Goal: Transaction & Acquisition: Complete application form

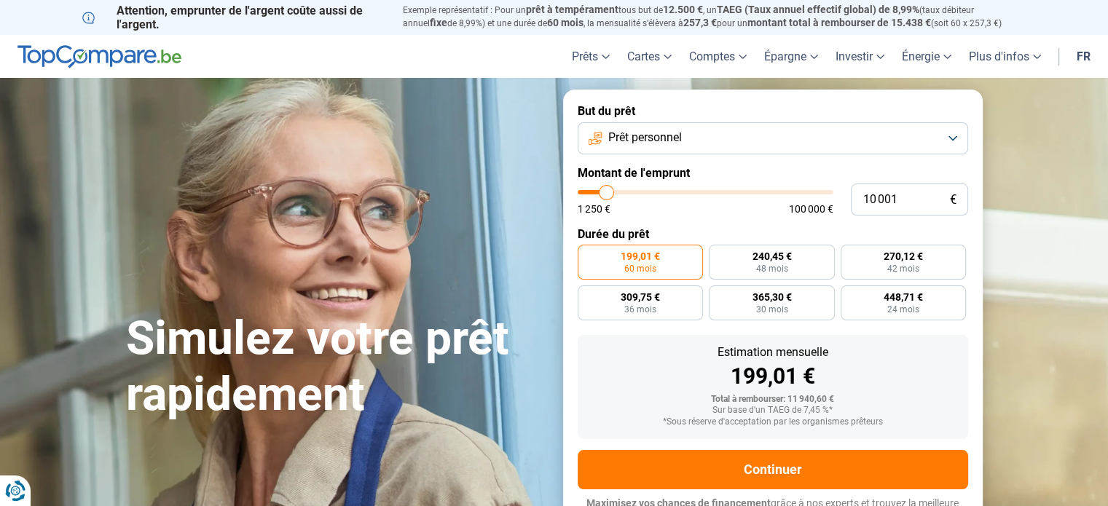
type input "10 500"
type input "10500"
type input "11 000"
type input "11000"
type input "12 000"
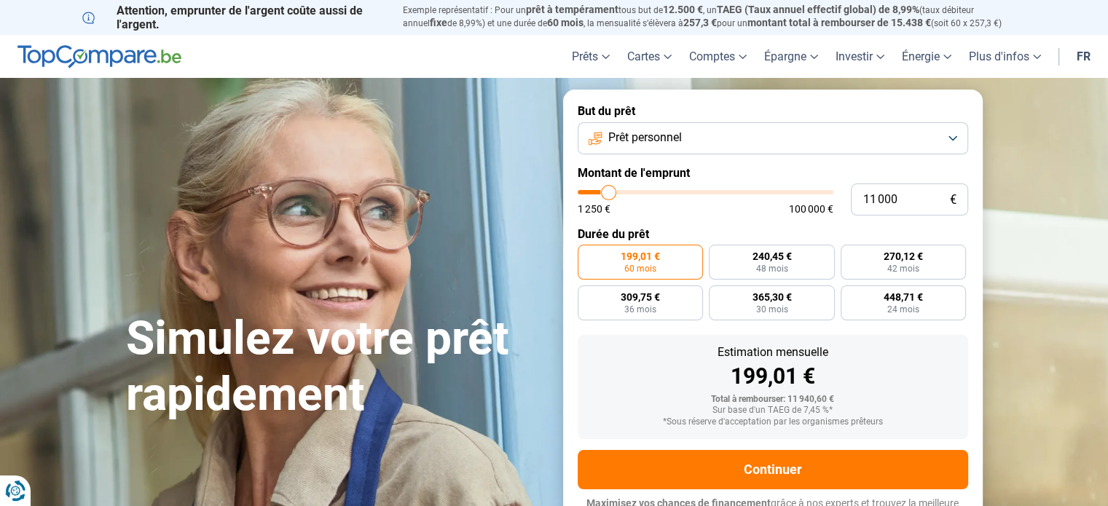
type input "12000"
type input "12 750"
type input "12750"
type input "14 000"
type input "14000"
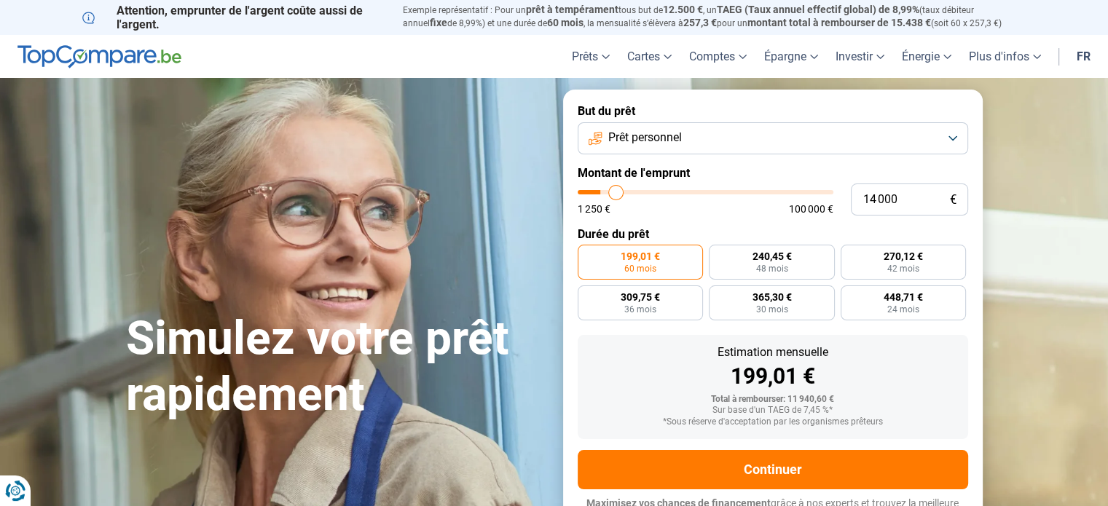
type input "15 250"
type input "15250"
type input "16 750"
type input "16750"
type input "18 000"
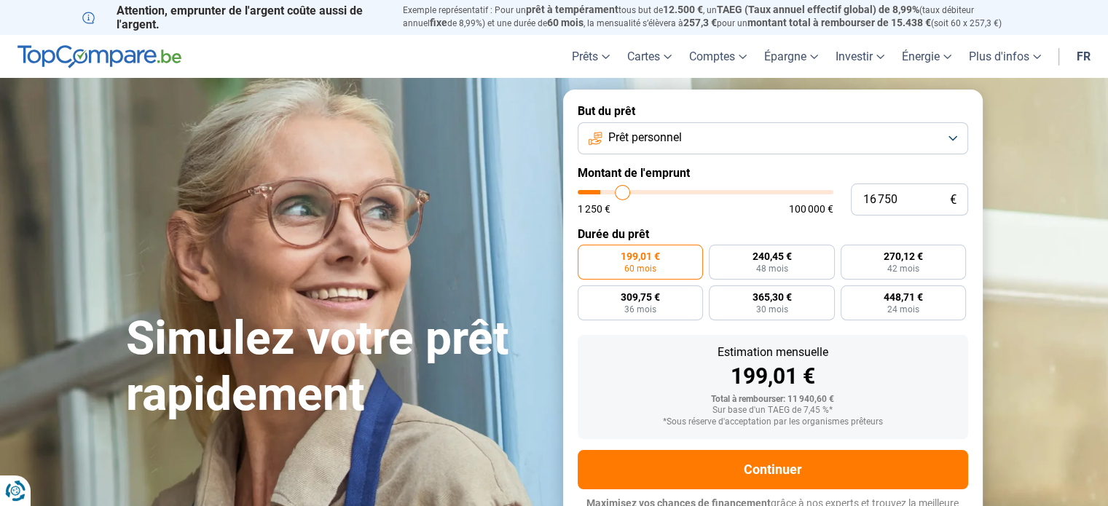
type input "18000"
type input "19 500"
type input "19500"
type input "21 250"
type input "21250"
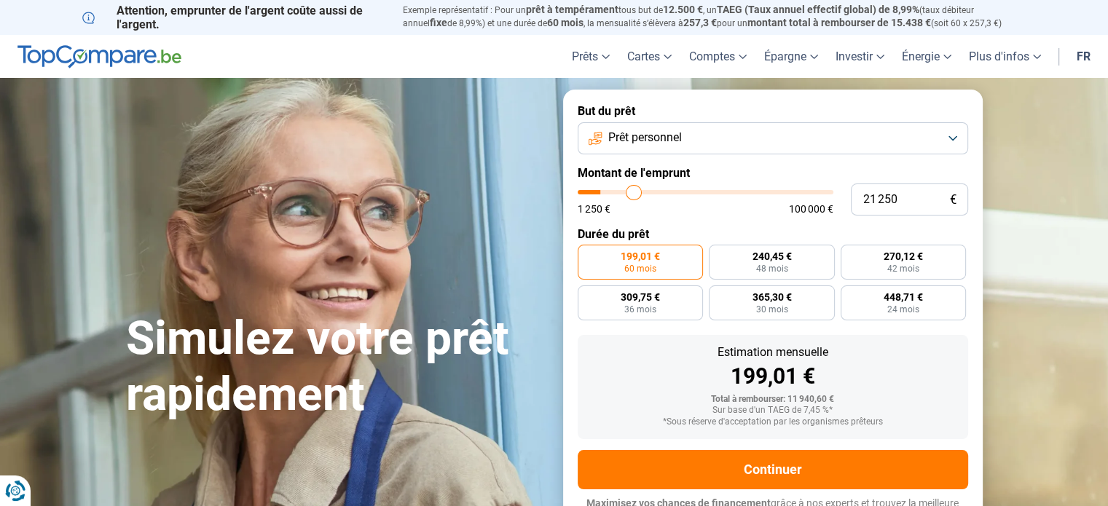
type input "23 250"
type input "23250"
type input "25 250"
type input "25250"
type input "27 500"
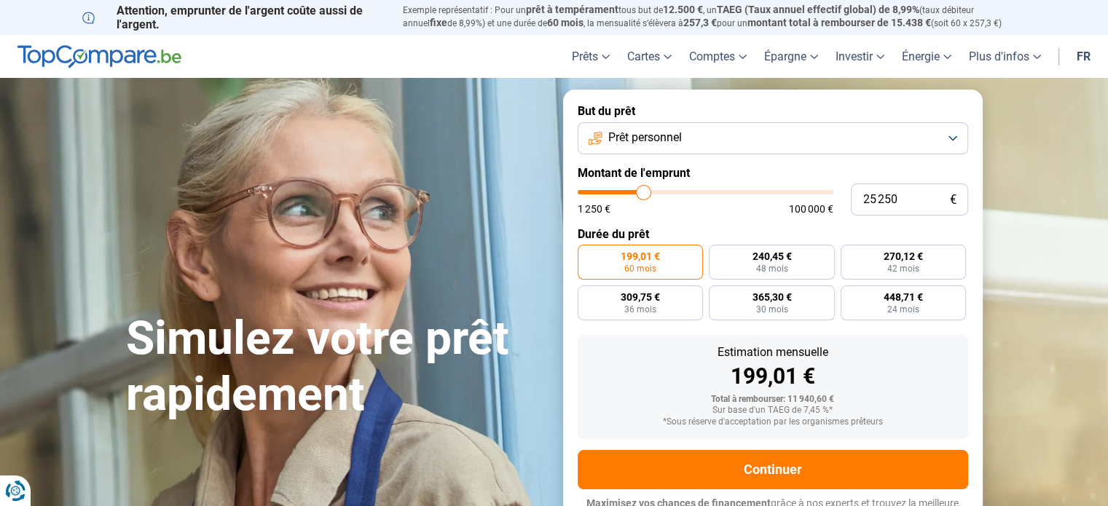
type input "27500"
type input "28 750"
type input "28750"
type input "30 500"
type input "30500"
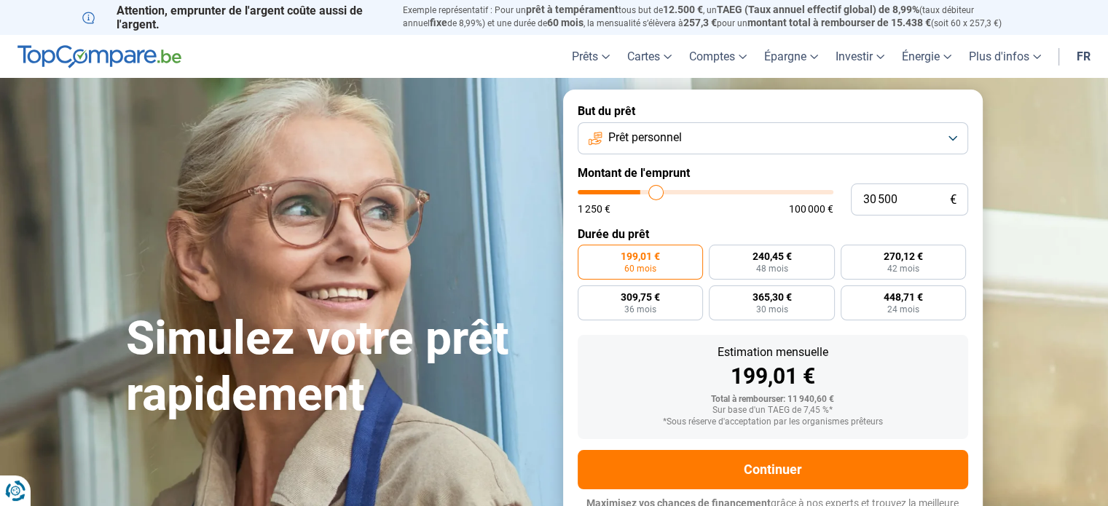
type input "31 500"
type input "31500"
type input "33 000"
type input "33000"
type input "34 750"
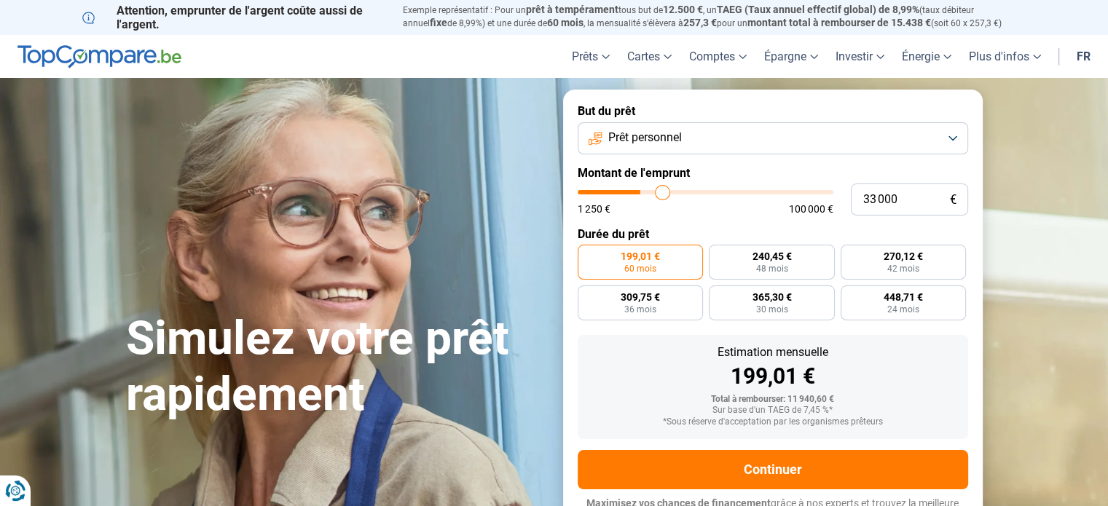
type input "34750"
type input "37 000"
type input "37000"
type input "39 000"
type input "39000"
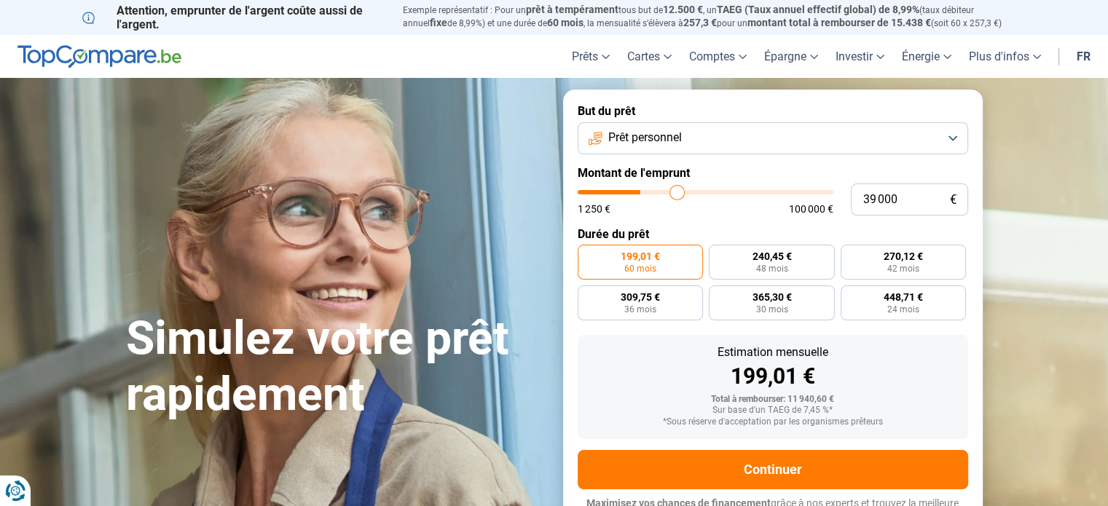
type input "43 500"
type input "43500"
type input "46 250"
type input "46250"
type input "48 750"
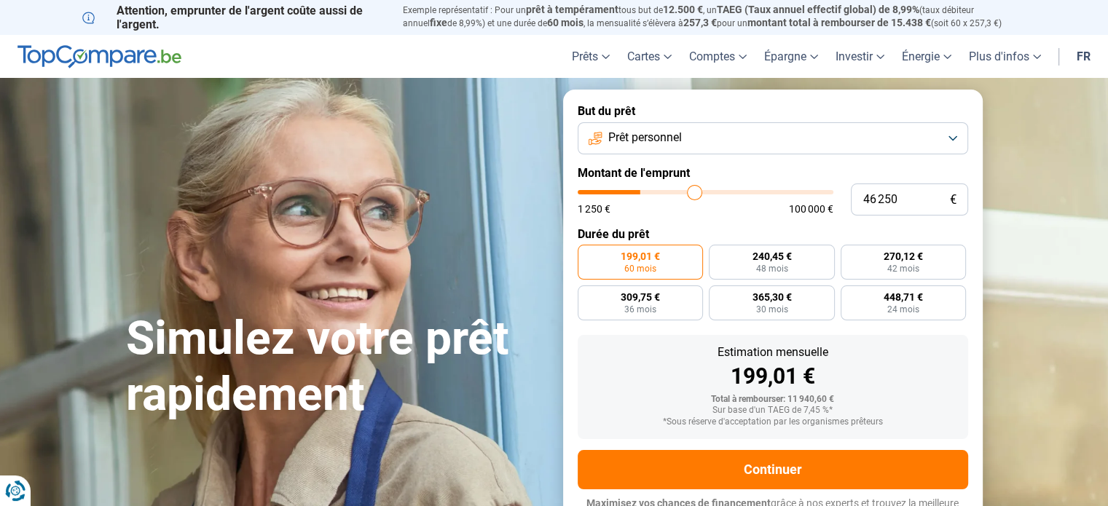
type input "48750"
type input "50 500"
type input "50500"
type input "51 500"
type input "51500"
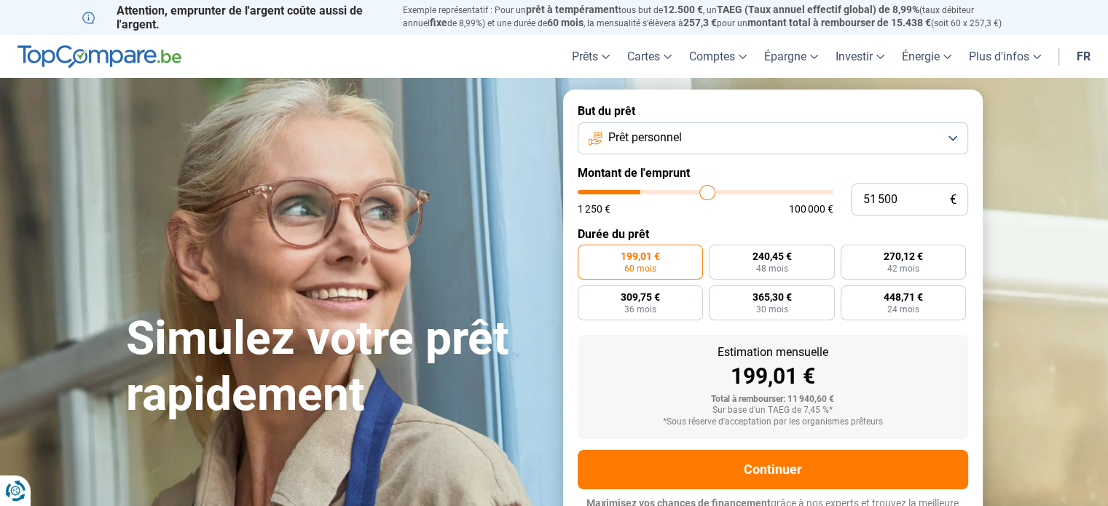
type input "52 000"
type input "52000"
type input "52 500"
type input "52500"
type input "53 750"
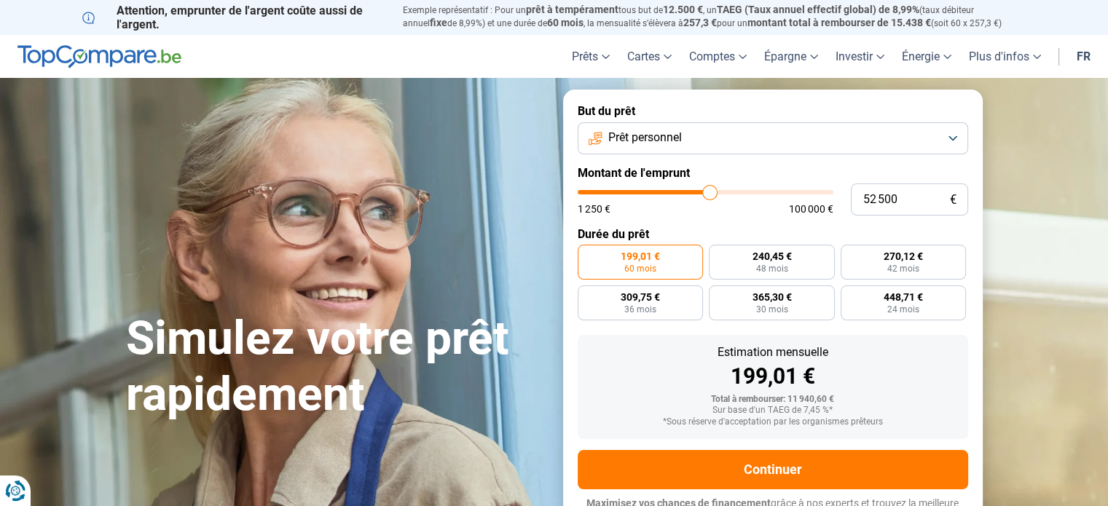
type input "53750"
type input "54 250"
type input "54250"
type input "54 750"
type input "54750"
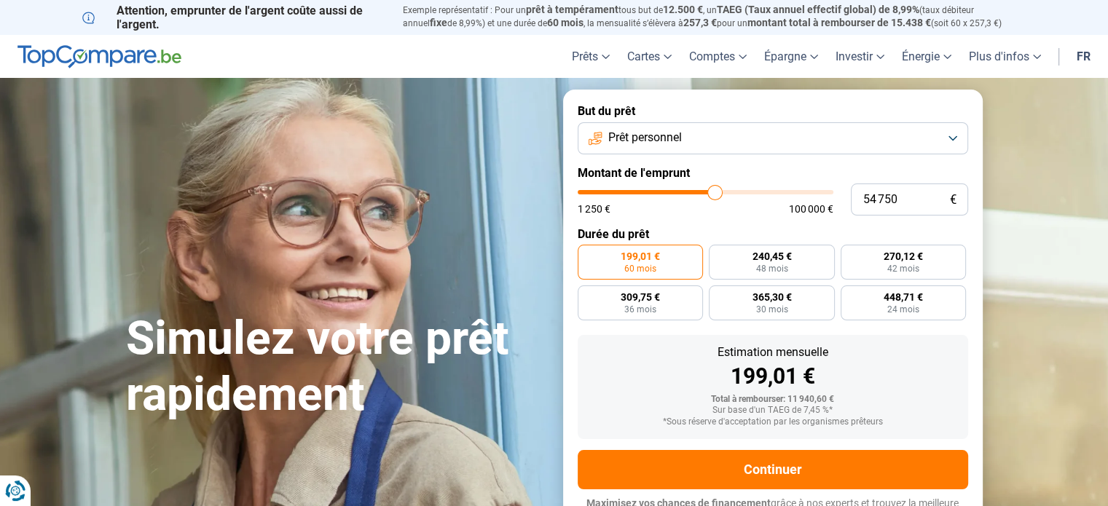
type input "55 500"
type input "55500"
type input "56 250"
type input "56250"
type input "57 000"
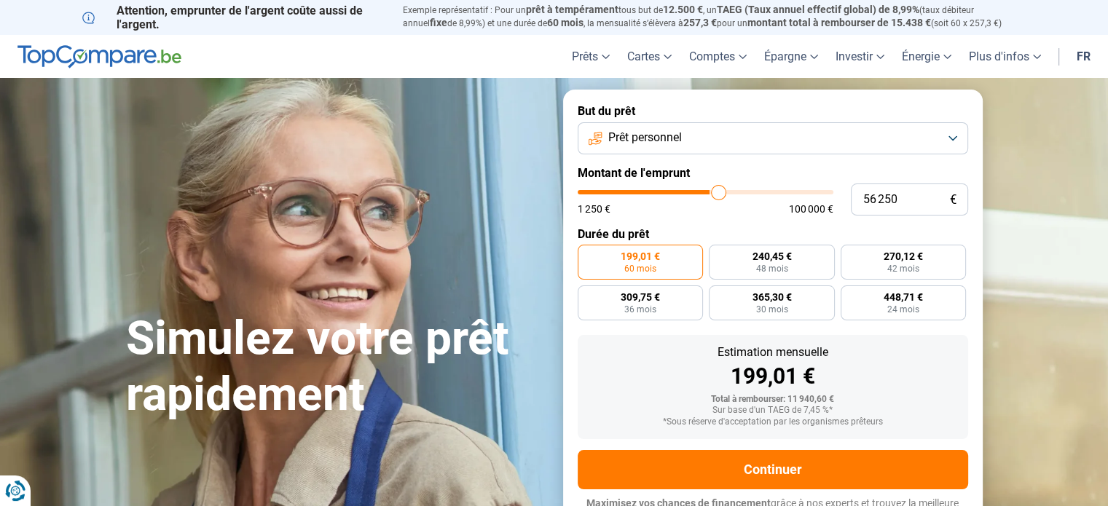
type input "57000"
type input "57 500"
type input "57500"
type input "58 500"
type input "58500"
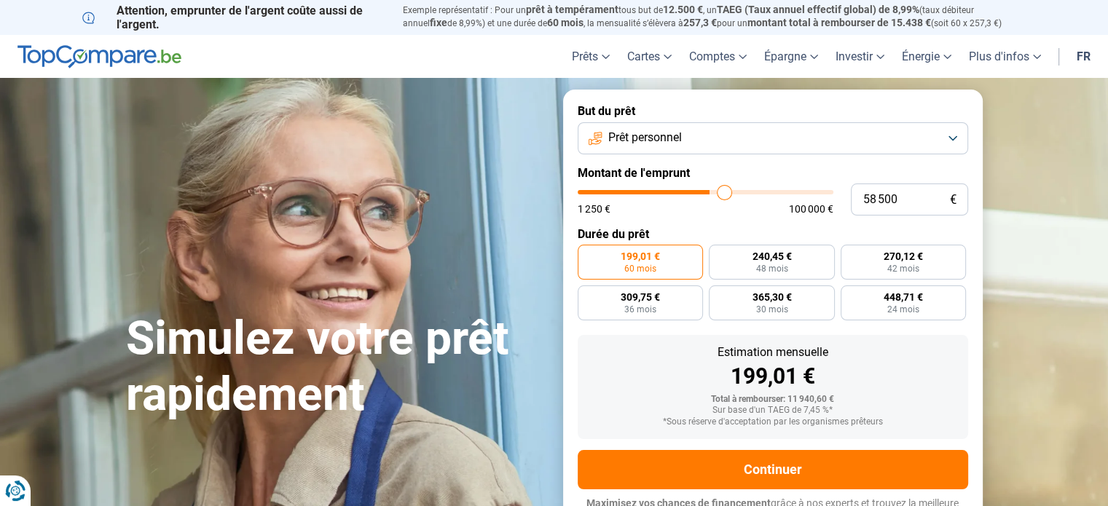
type input "59 500"
type input "59500"
type input "60 750"
type input "60750"
type input "62 000"
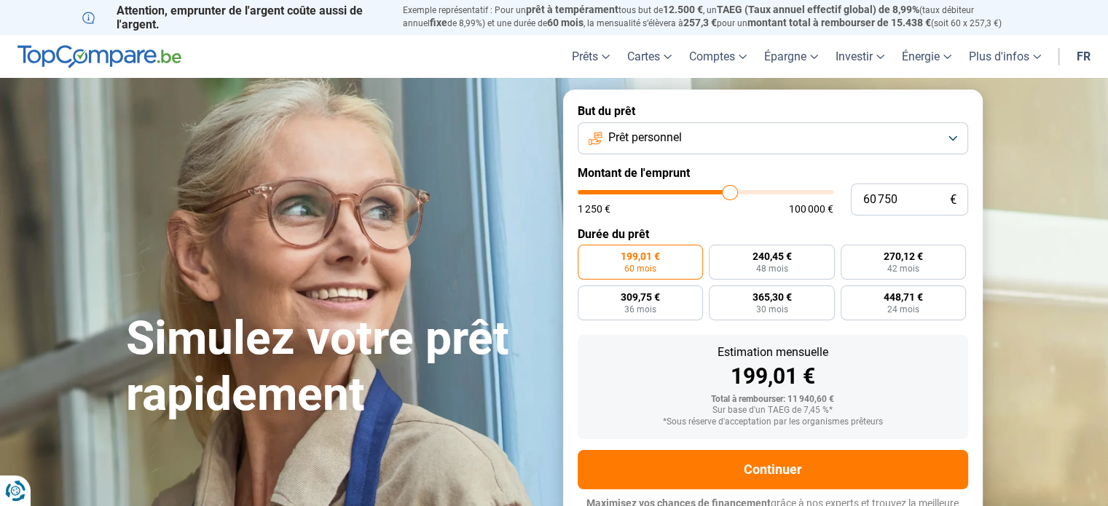
type input "62000"
type input "62 750"
type input "62750"
type input "63 750"
type input "63750"
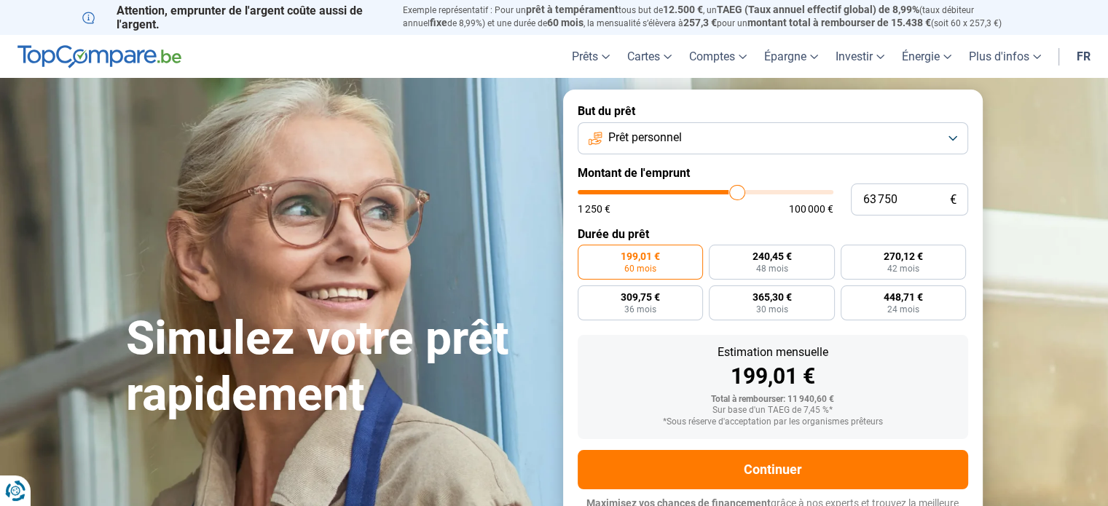
type input "65 250"
type input "65250"
type input "66 250"
type input "66250"
type input "67 750"
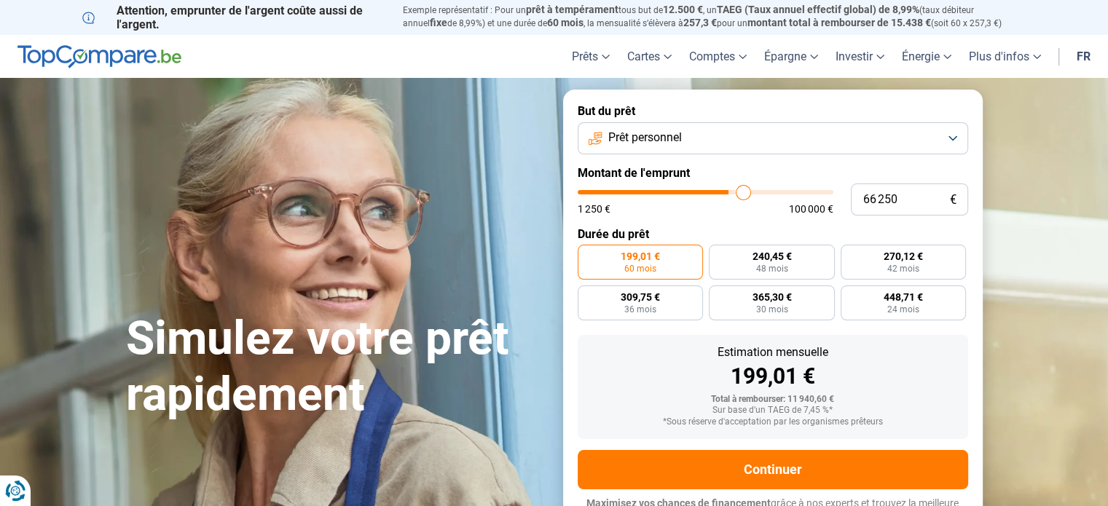
type input "67750"
type input "68 500"
type input "68500"
type input "69 000"
type input "69000"
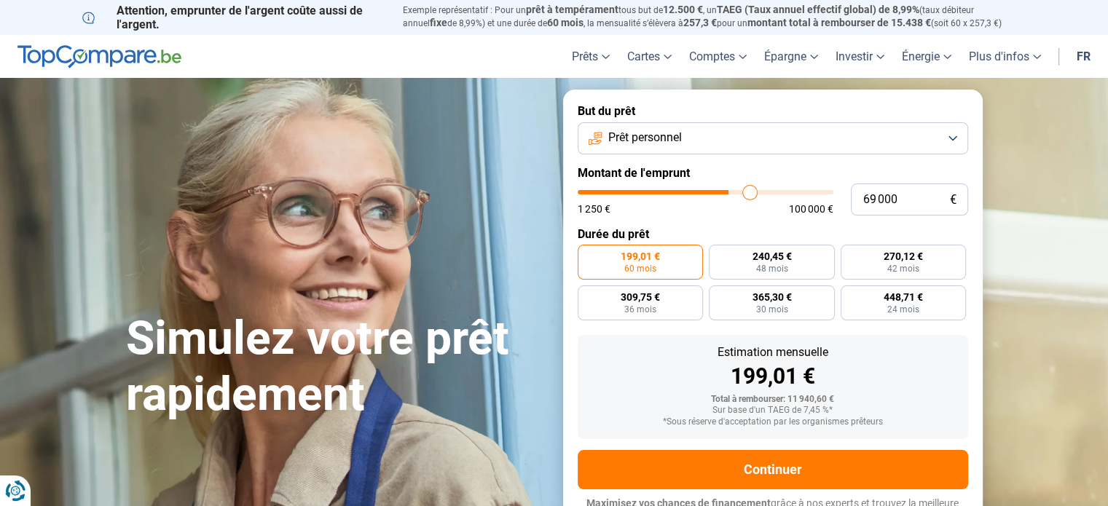
type input "69 500"
type input "69500"
type input "69 750"
type input "69750"
type input "70 000"
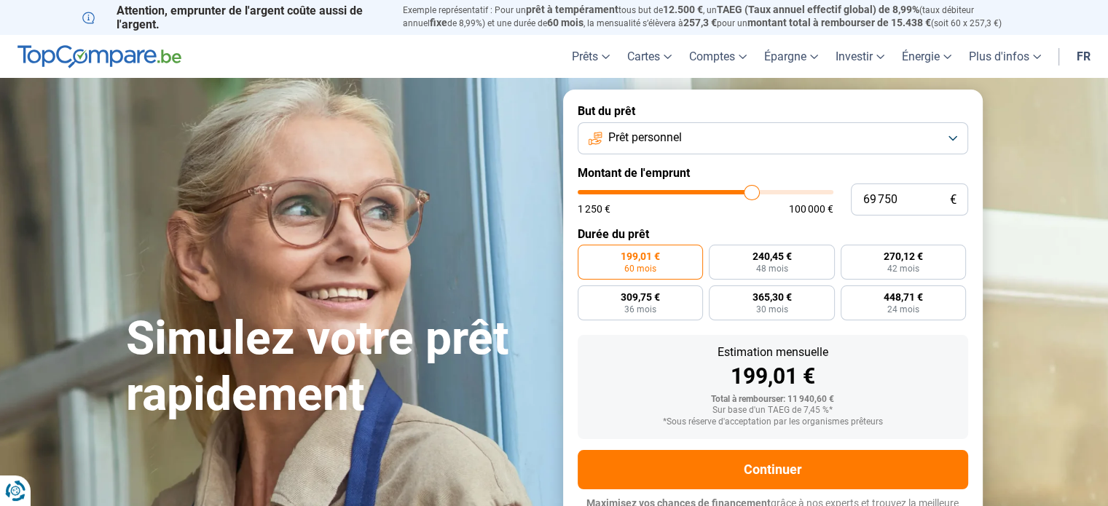
type input "70000"
type input "70 250"
type input "70250"
type input "70 500"
type input "70500"
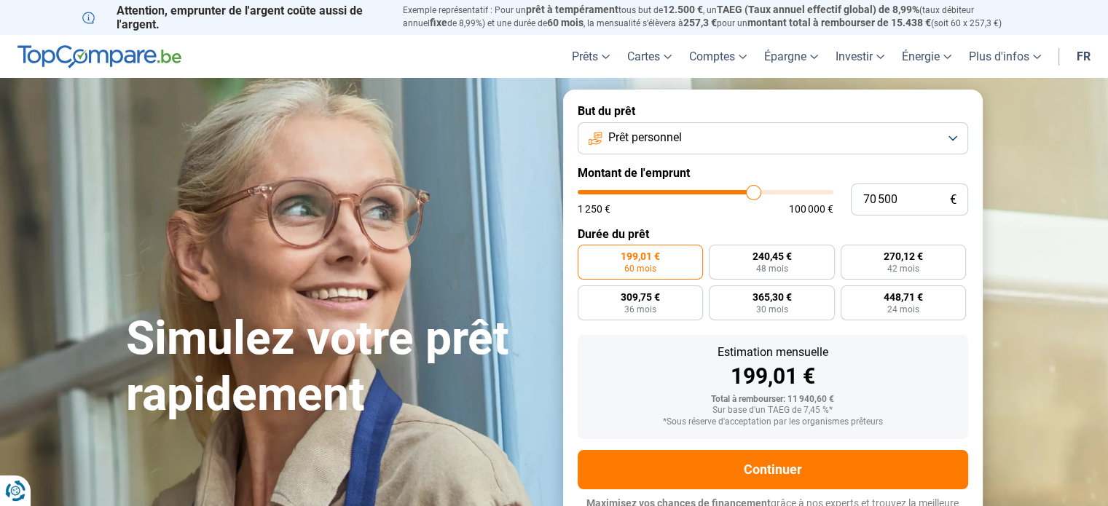
type input "71 000"
type input "71000"
type input "71 250"
type input "71250"
type input "71 500"
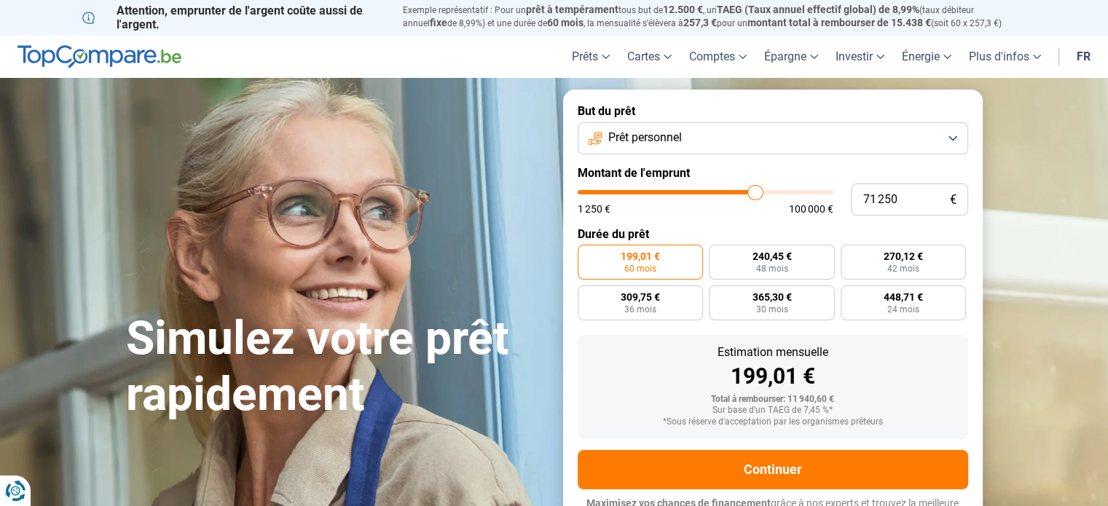
type input "71500"
type input "71 750"
type input "71750"
type input "71 250"
type input "71250"
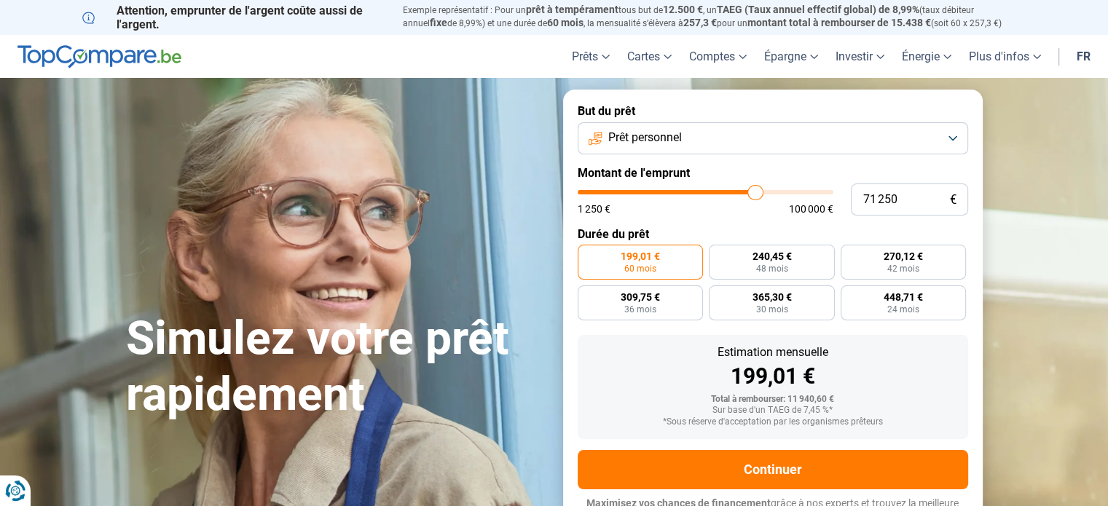
type input "70 750"
type input "70750"
type input "70 500"
type input "70500"
type input "70 000"
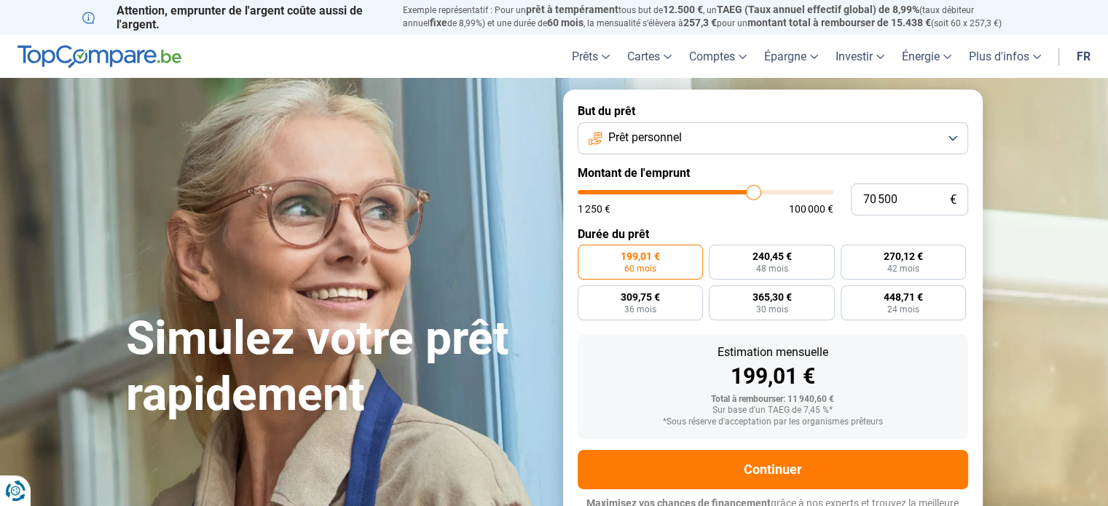
type input "70000"
type input "69 750"
type input "69750"
type input "69 500"
type input "69500"
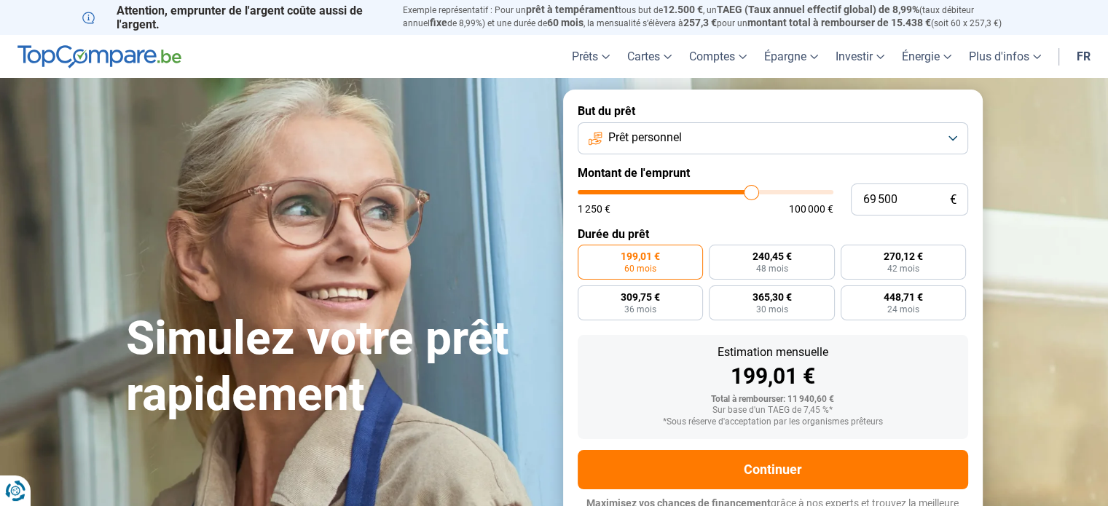
type input "69 250"
type input "69250"
type input "69 500"
type input "69500"
type input "69 750"
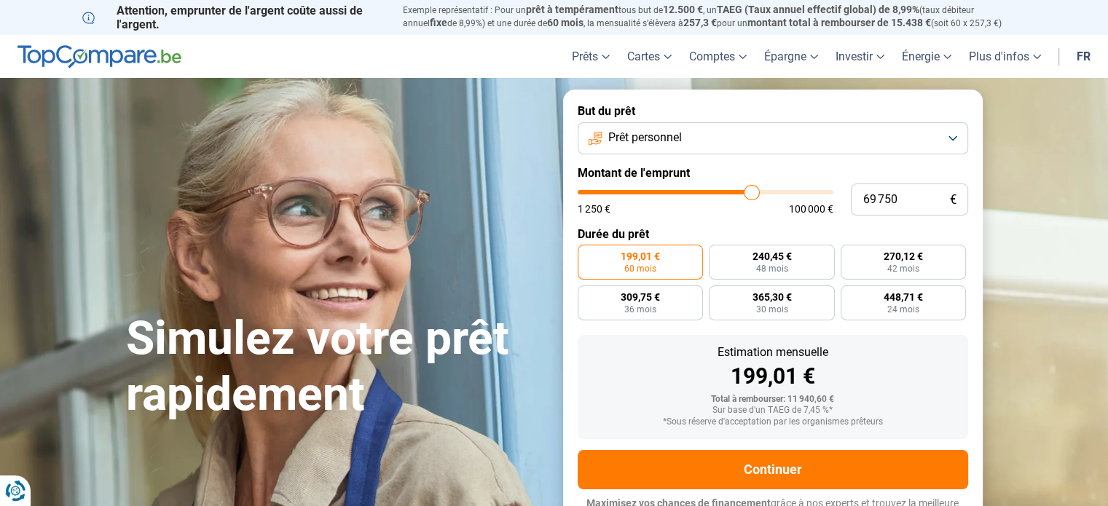
drag, startPoint x: 607, startPoint y: 196, endPoint x: 752, endPoint y: 194, distance: 145.0
type input "69750"
click at [752, 194] on input "range" at bounding box center [706, 192] width 256 height 4
radio input "false"
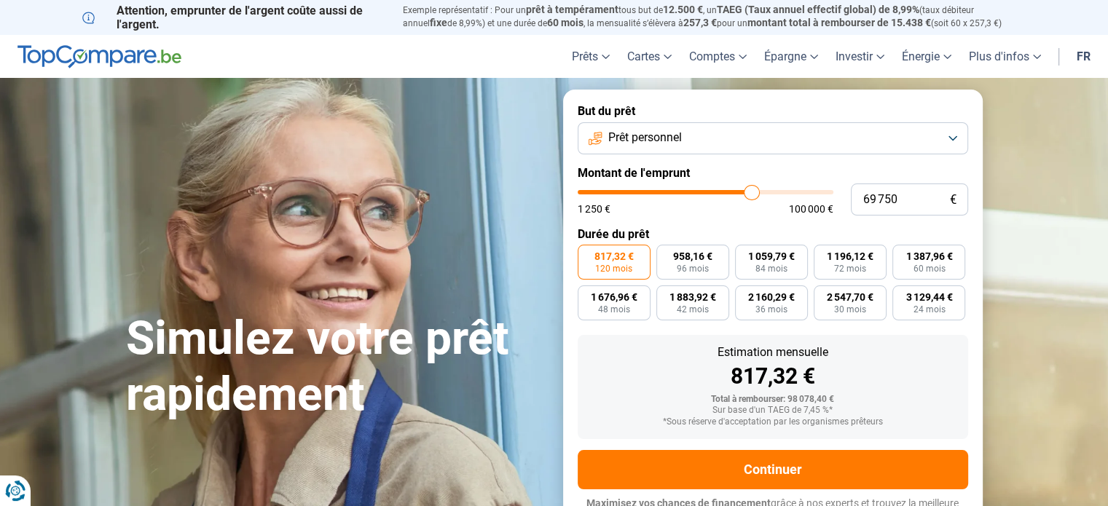
scroll to position [20, 0]
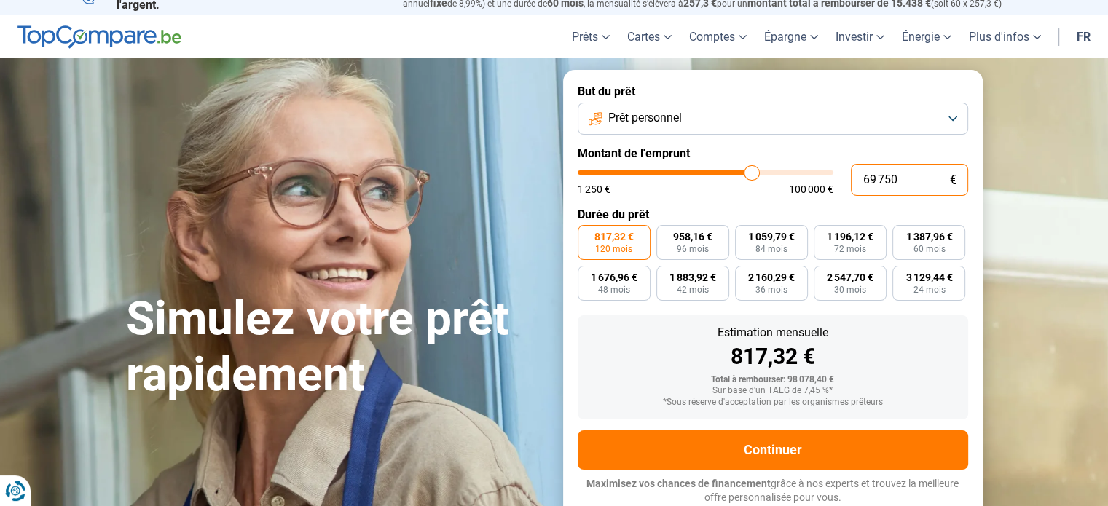
drag, startPoint x: 919, startPoint y: 183, endPoint x: 846, endPoint y: 182, distance: 72.9
click at [846, 182] on div "69 750 € 1 250 € 100 000 €" at bounding box center [773, 180] width 391 height 32
type input "7"
type input "1250"
type input "70"
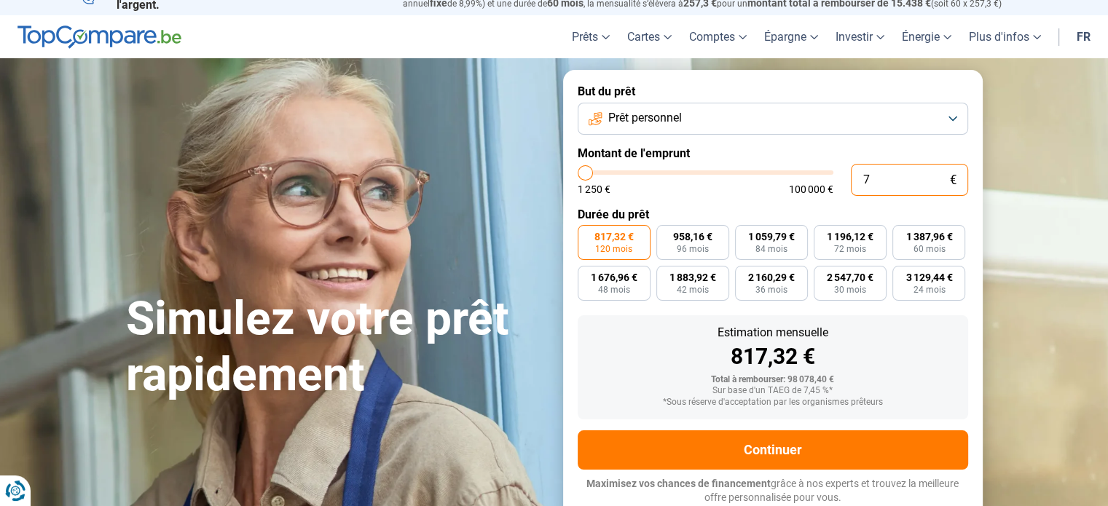
type input "1250"
type input "700"
type input "1250"
type input "7 000"
type input "7000"
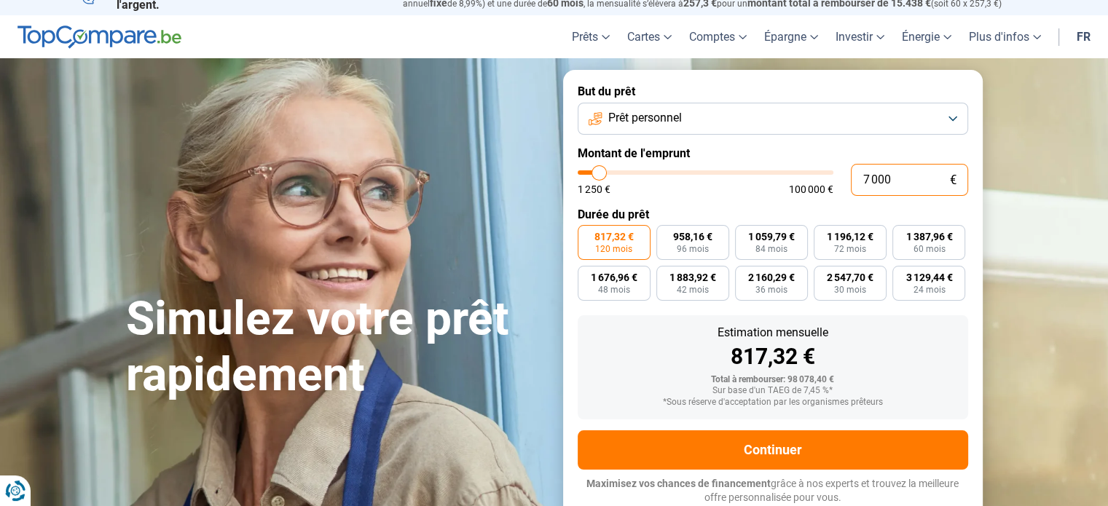
type input "70 000"
type input "70000"
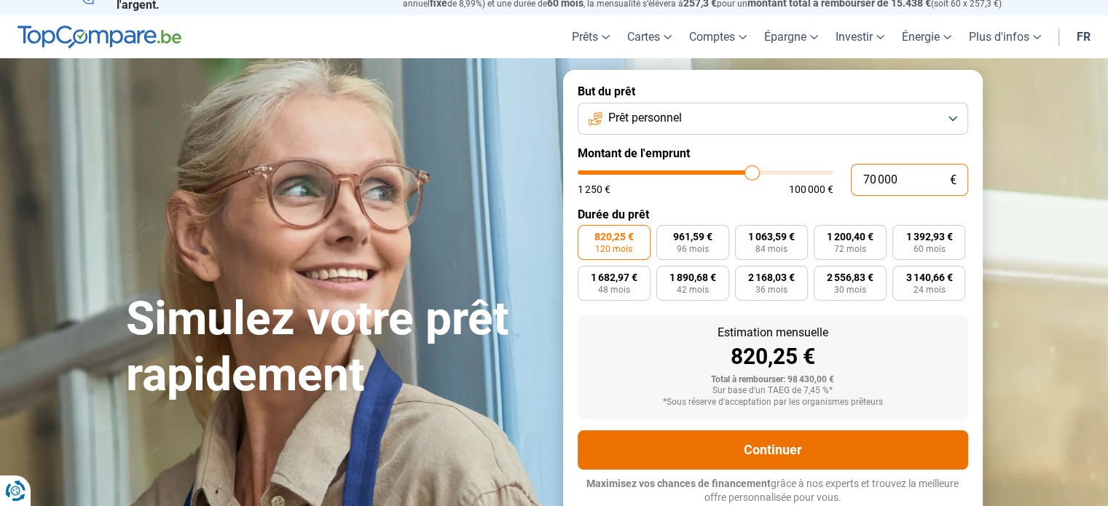
type input "70 000"
click at [777, 442] on button "Continuer" at bounding box center [773, 450] width 391 height 39
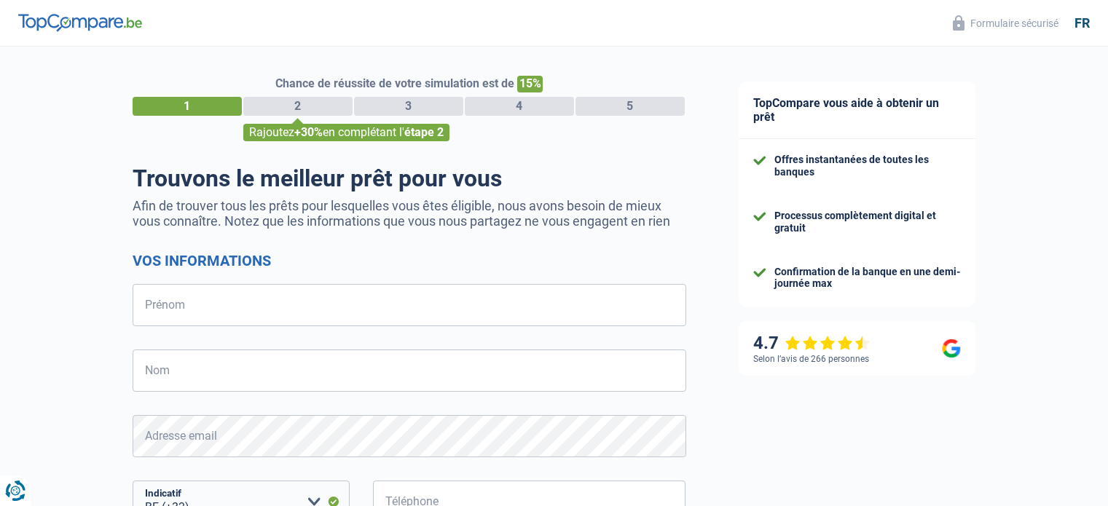
select select "32"
click at [262, 299] on input "Prénom" at bounding box center [410, 305] width 554 height 42
type input "DOMINIQUE"
type input "DUMONT"
type input "493767573"
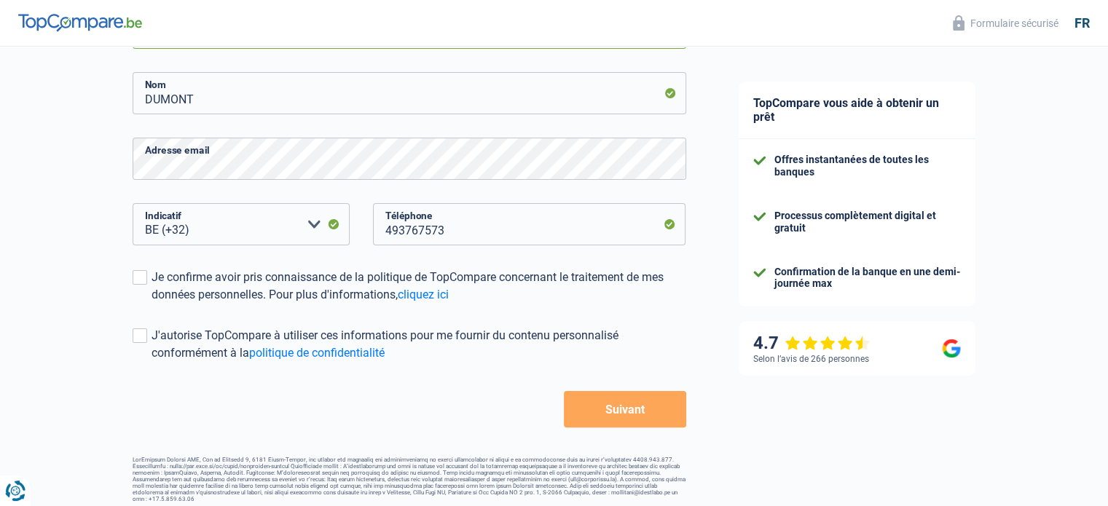
scroll to position [286, 0]
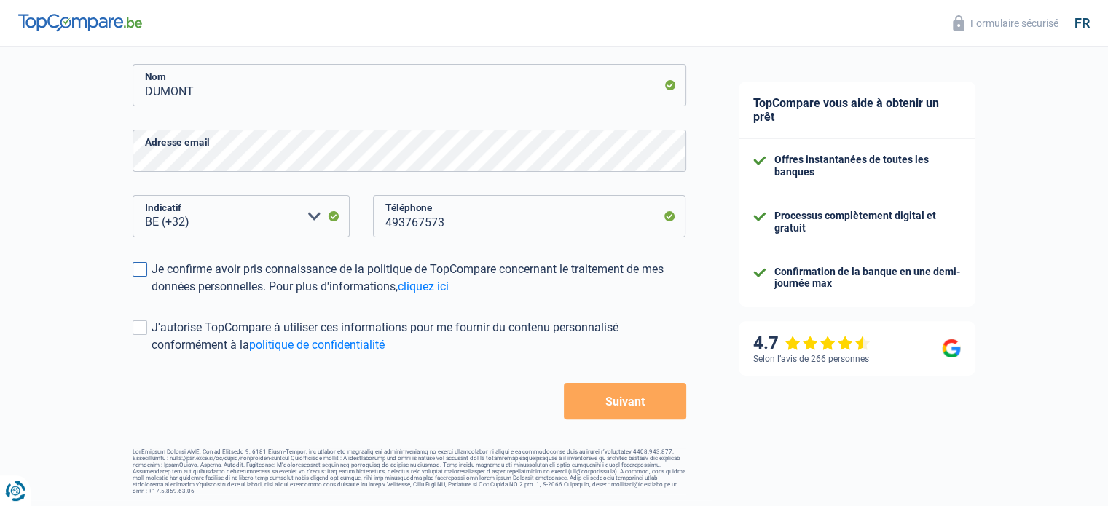
click at [142, 273] on span at bounding box center [140, 269] width 15 height 15
click at [152, 296] on input "Je confirme avoir pris connaissance de la politique de TopCompare concernant le…" at bounding box center [152, 296] width 0 height 0
click at [137, 330] on span at bounding box center [140, 328] width 15 height 15
click at [152, 354] on input "J'autorise TopCompare à utiliser ces informations pour me fournir du contenu pe…" at bounding box center [152, 354] width 0 height 0
click at [606, 406] on button "Suivant" at bounding box center [625, 401] width 122 height 36
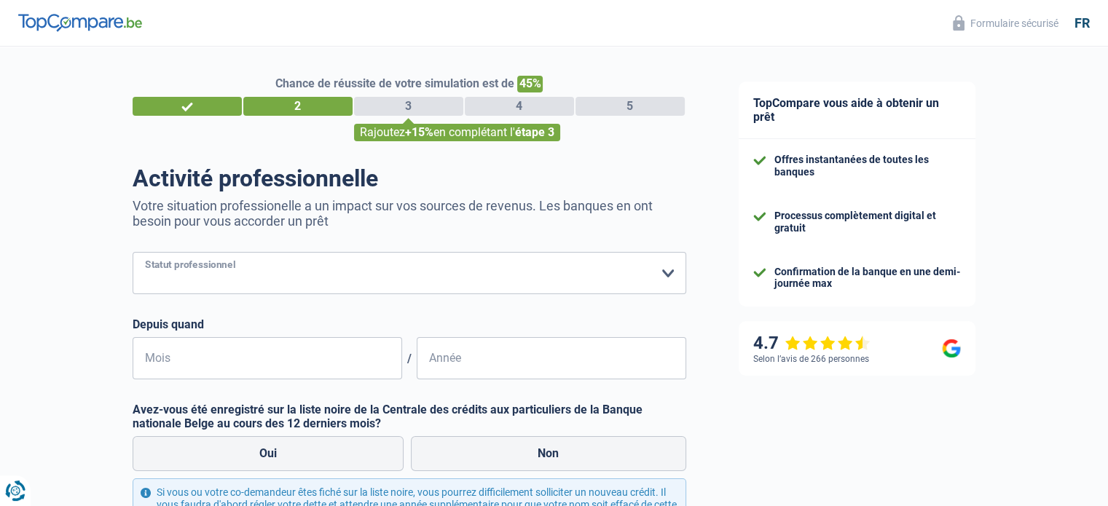
click at [283, 263] on select "Ouvrier Employé privé Employé public Invalide Indépendant Pensionné Chômeur Mut…" at bounding box center [410, 273] width 554 height 42
select select "independent"
click at [133, 253] on select "Ouvrier Employé privé Employé public Invalide Indépendant Pensionné Chômeur Mut…" at bounding box center [410, 273] width 554 height 42
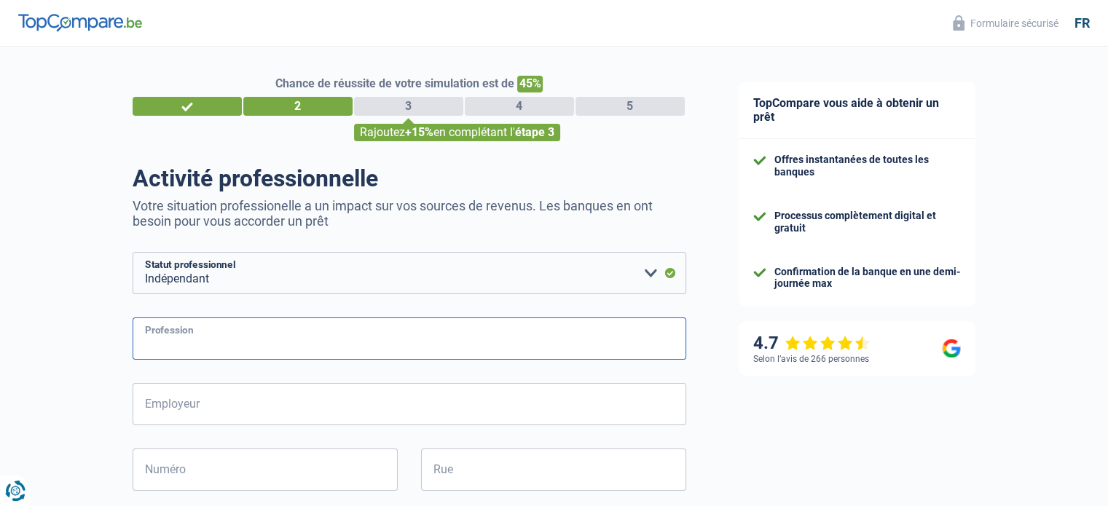
click at [232, 352] on input "Profession" at bounding box center [410, 339] width 554 height 42
type input "comptable"
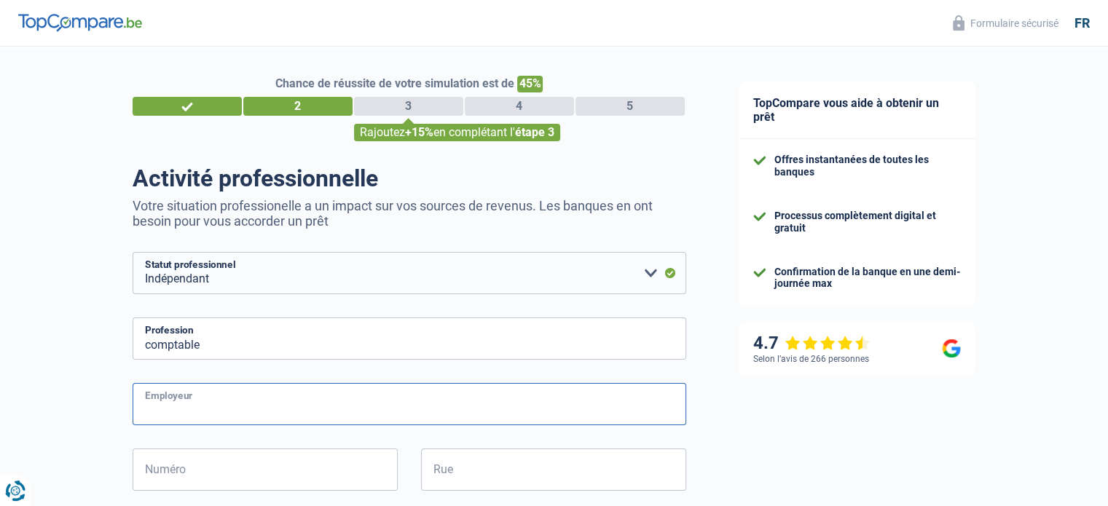
click at [173, 405] on input "Employeur" at bounding box center [410, 404] width 554 height 42
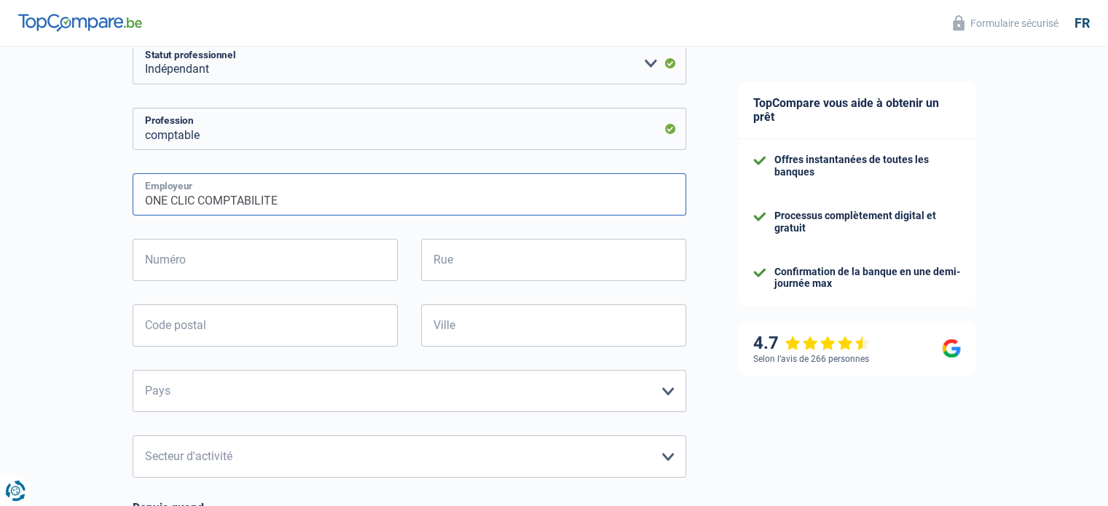
scroll to position [219, 0]
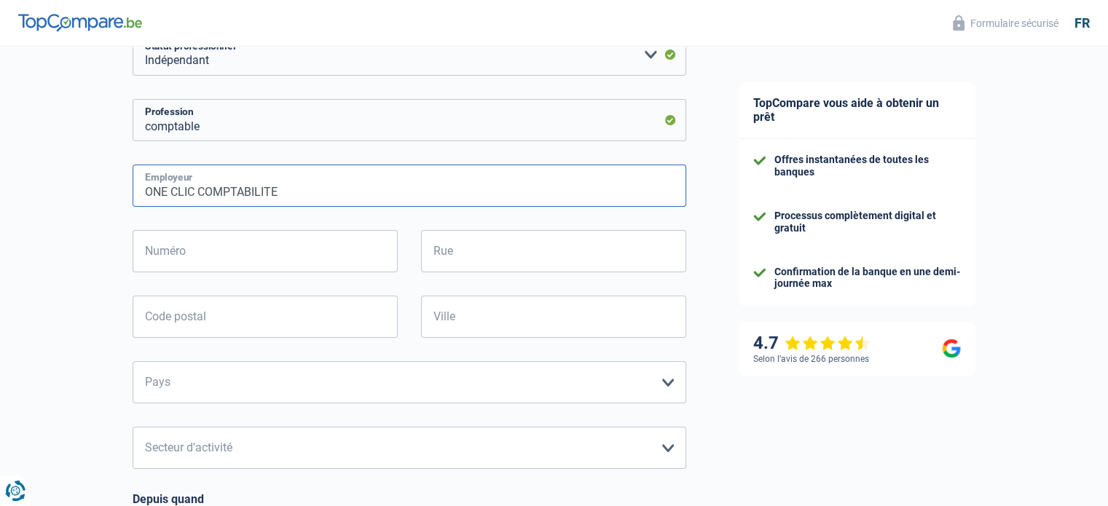
type input "ONE CLIC COMPTABILITE"
click at [152, 253] on input "Numéro" at bounding box center [265, 251] width 265 height 42
type input "5A"
click at [458, 259] on input "Rue" at bounding box center [553, 251] width 265 height 42
type input "SAINT PIERRE"
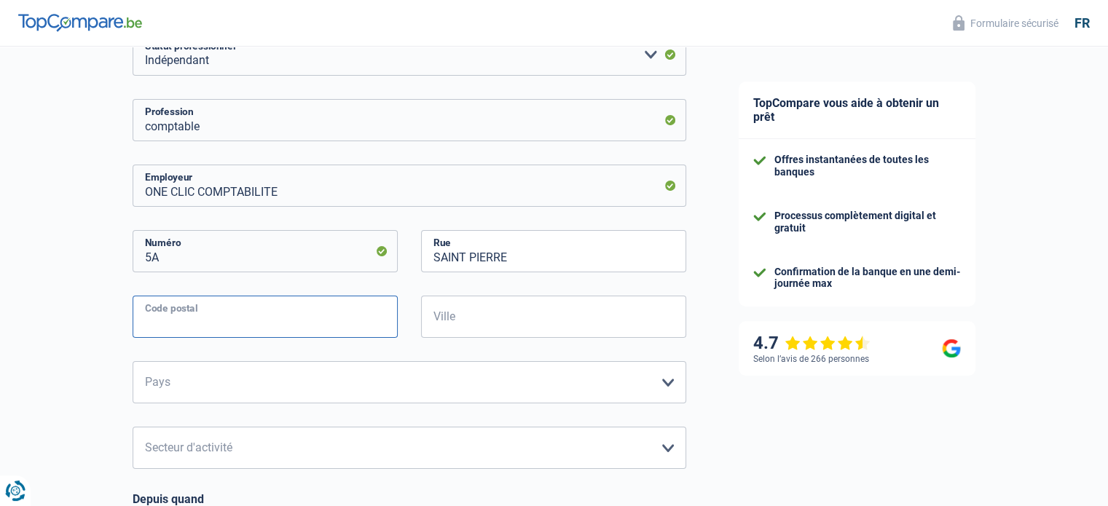
click at [201, 319] on input "Code postal" at bounding box center [265, 317] width 265 height 42
type input "5630"
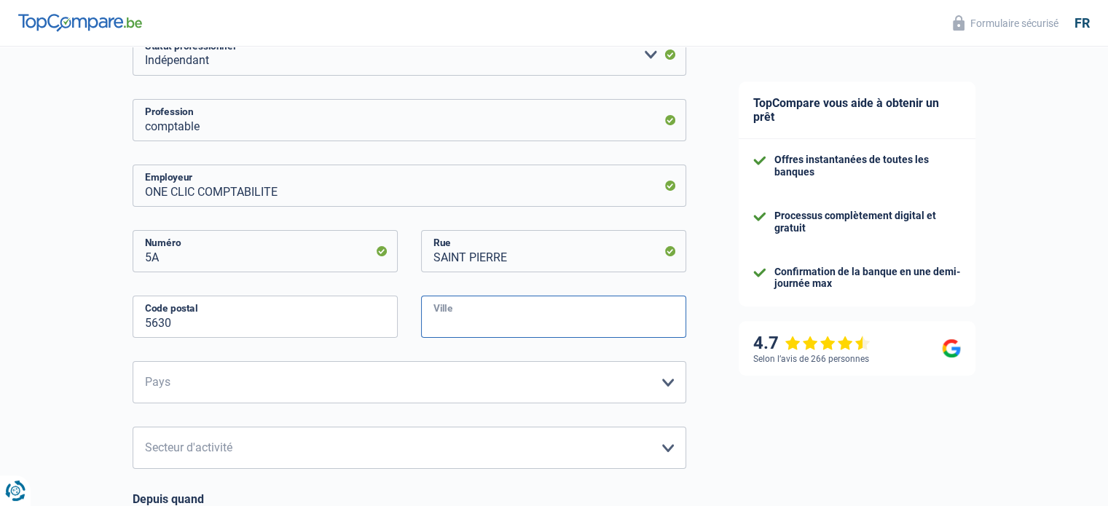
type input "VILLERS-2EGLISES"
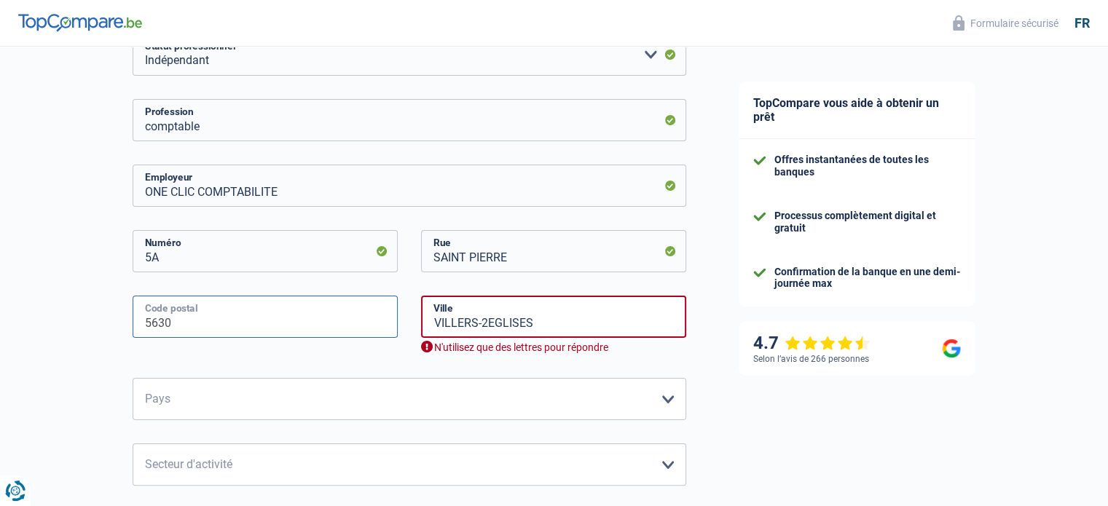
type input "5630"
click at [267, 403] on select "Belgique Luxembourg Veuillez sélectionner une option" at bounding box center [410, 399] width 554 height 42
select select "BE"
click at [133, 379] on select "Belgique Luxembourg Veuillez sélectionner une option" at bounding box center [410, 399] width 554 height 42
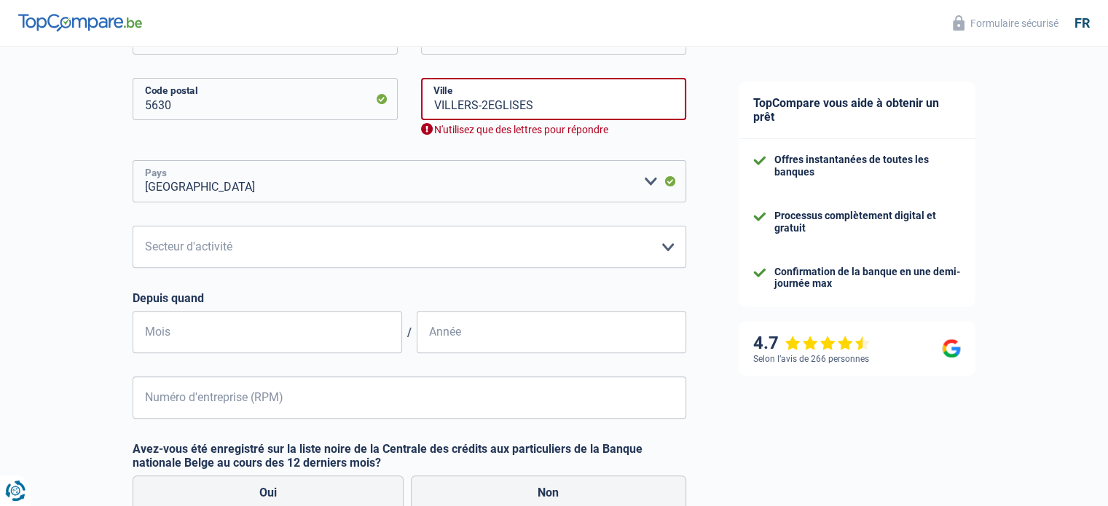
scroll to position [437, 0]
click at [667, 243] on select "Agriculture/Pêche Industrie Horeca Courier/Fitness/Taxi Construction Banques/As…" at bounding box center [410, 246] width 554 height 42
click at [489, 105] on input "VILLERS-2EGLISES" at bounding box center [553, 98] width 265 height 42
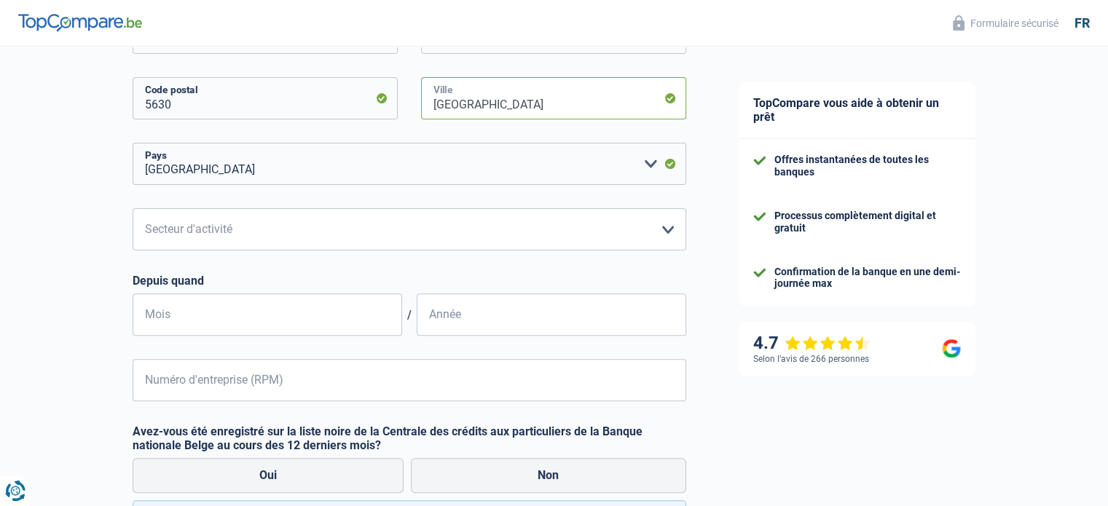
type input "VILLERS-DEUX-EGLISES"
click at [431, 227] on select "Agriculture/Pêche Industrie Horeca Courier/Fitness/Taxi Construction Banques/As…" at bounding box center [410, 229] width 554 height 42
select select "smallCompanies"
click at [133, 209] on select "Agriculture/Pêche Industrie Horeca Courier/Fitness/Taxi Construction Banques/As…" at bounding box center [410, 229] width 554 height 42
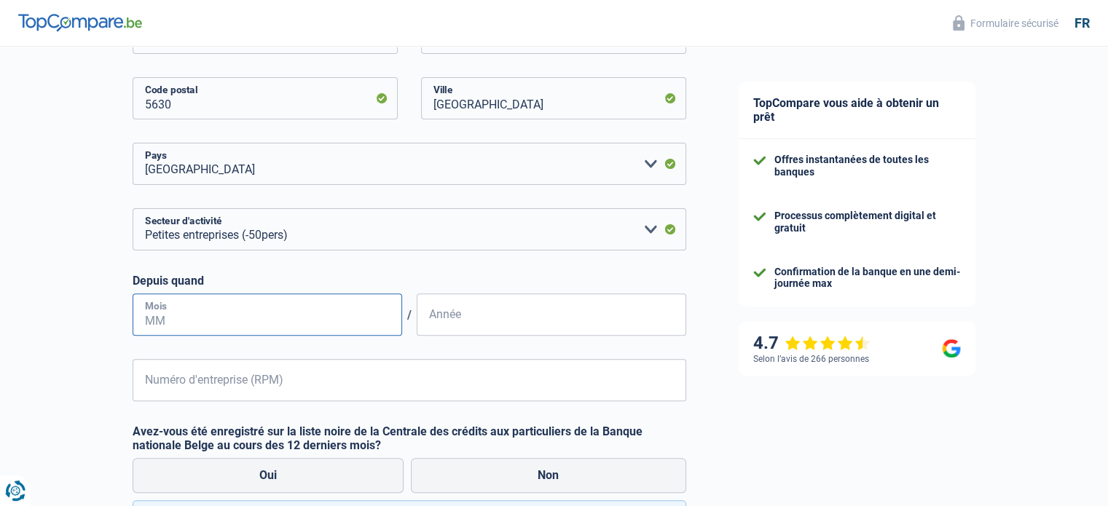
click at [321, 320] on input "Mois" at bounding box center [268, 315] width 270 height 42
type input "01"
type input "2000"
click at [239, 385] on input "Numéro d'entreprise (RPM)" at bounding box center [410, 380] width 554 height 42
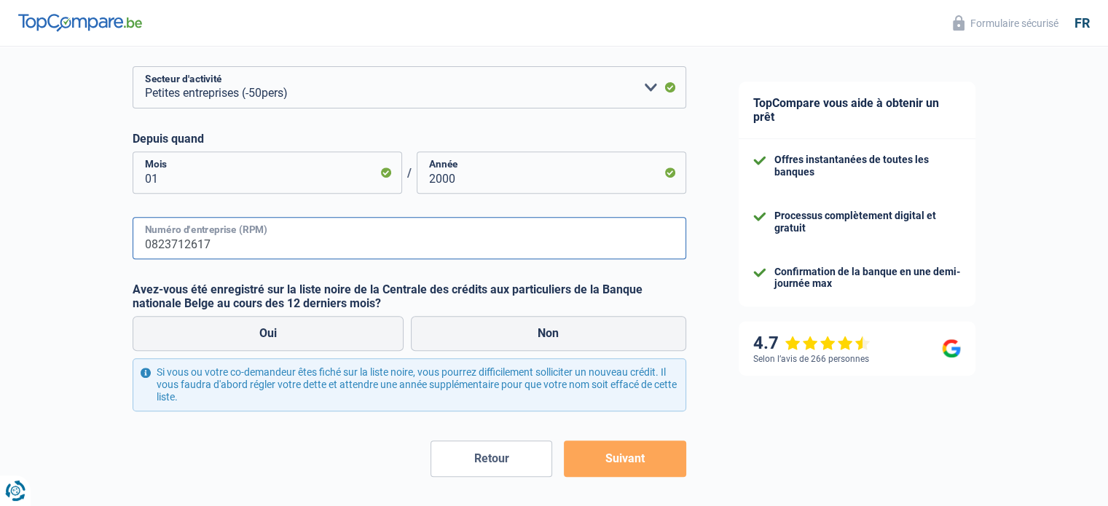
scroll to position [583, 0]
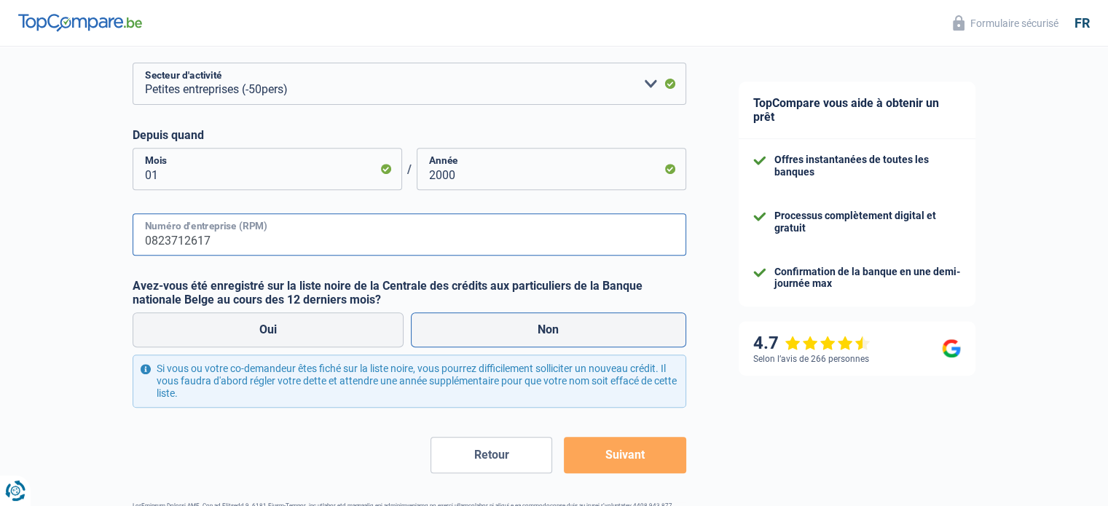
type input "0823712617"
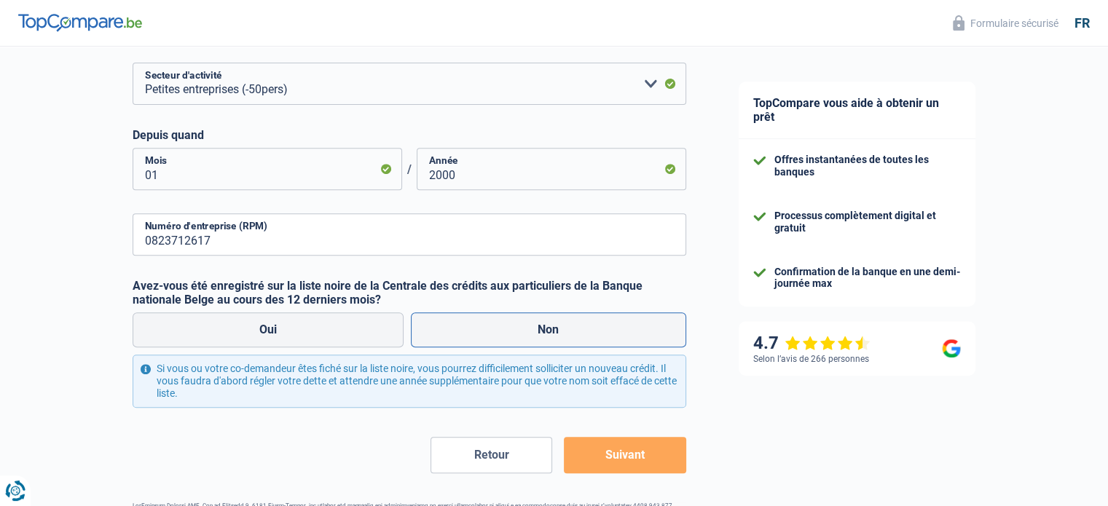
click at [550, 335] on label "Non" at bounding box center [548, 330] width 275 height 35
click at [550, 335] on input "Non" at bounding box center [548, 330] width 275 height 35
radio input "true"
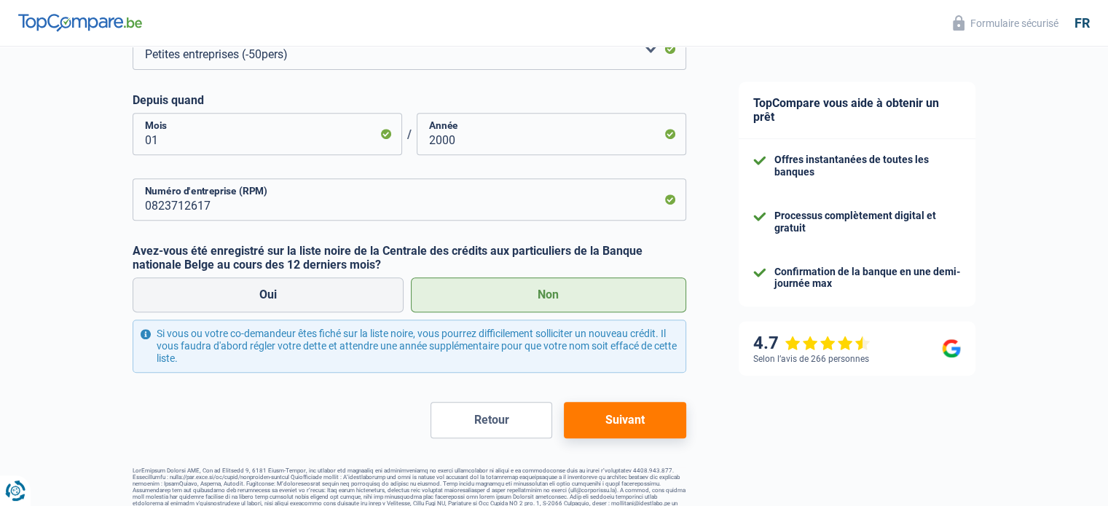
scroll to position [637, 0]
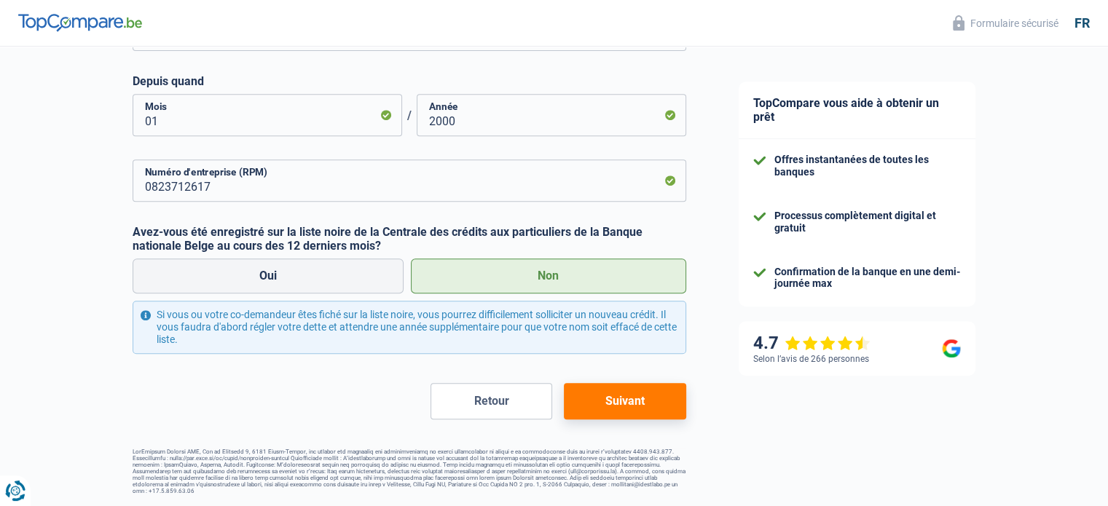
click at [622, 399] on button "Suivant" at bounding box center [625, 401] width 122 height 36
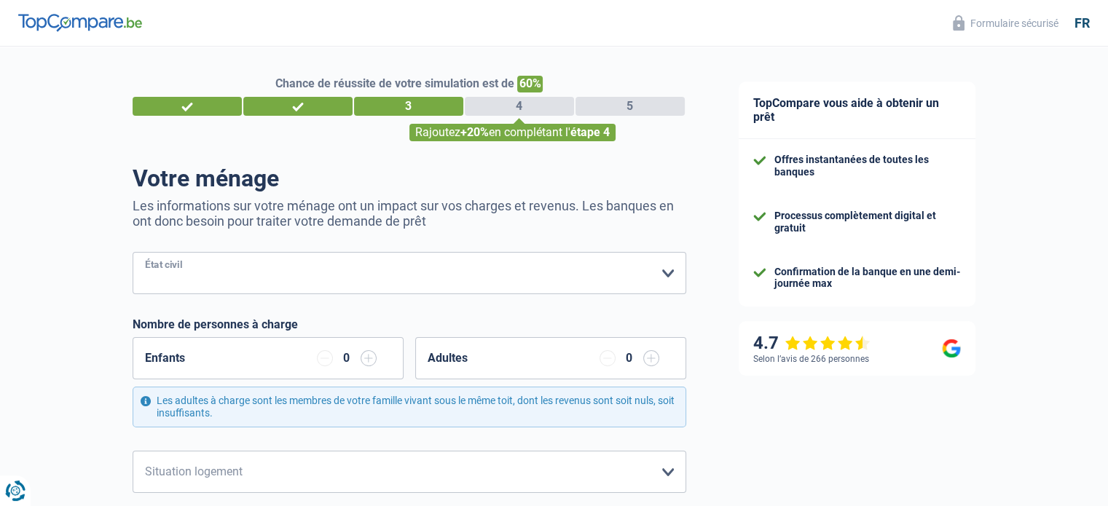
click at [668, 269] on select "Célibataire Marié(e) Cohabitant(e) légal(e) Divorcé(e) Veuf(ve) Séparé (de fait…" at bounding box center [410, 273] width 554 height 42
select select "divorced"
click at [133, 253] on select "Célibataire Marié(e) Cohabitant(e) légal(e) Divorcé(e) Veuf(ve) Séparé (de fait…" at bounding box center [410, 273] width 554 height 42
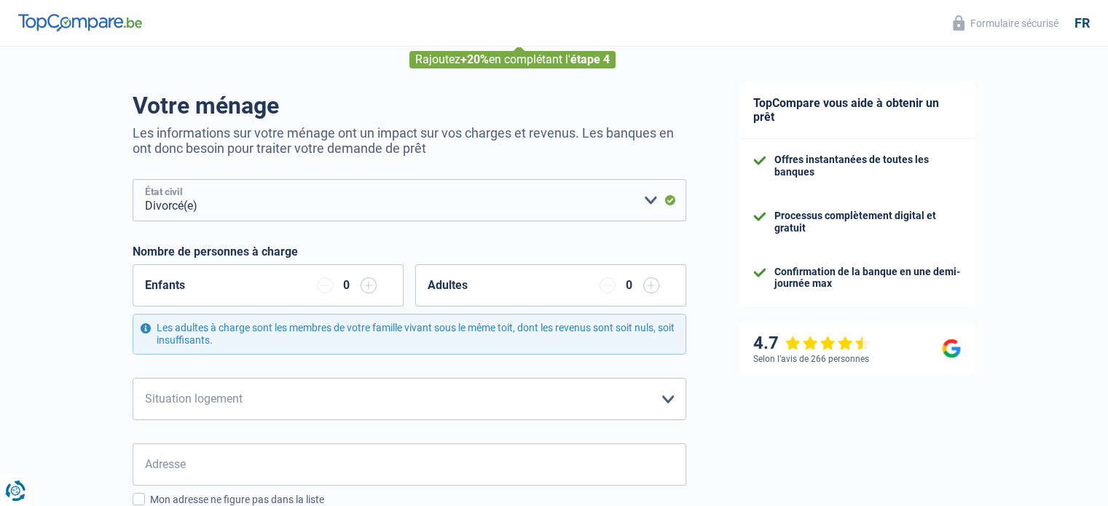
scroll to position [146, 0]
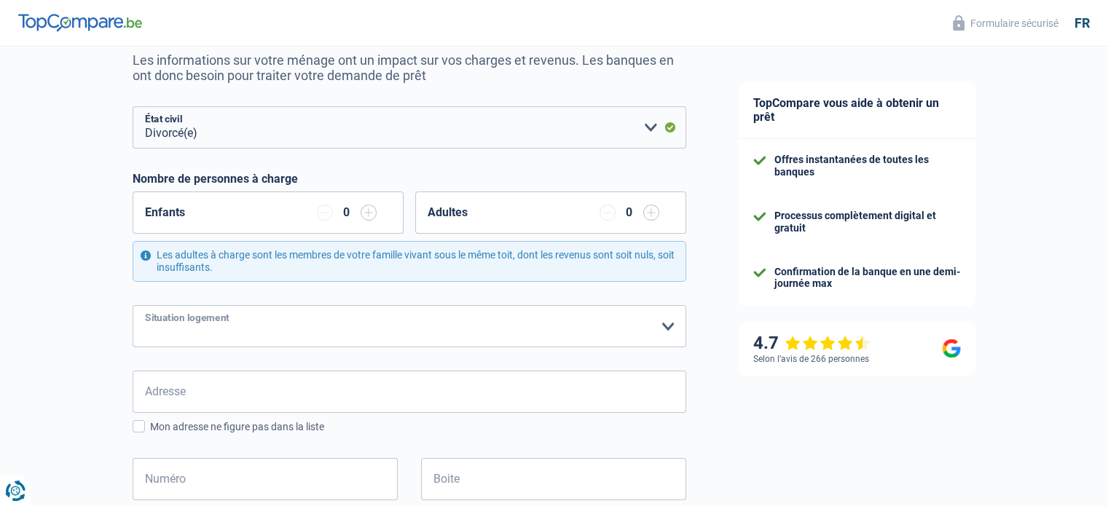
click at [665, 326] on select "Locataire Propriétaire avec prêt hypothécaire Propriétaire sans prêt hypothécai…" at bounding box center [410, 326] width 554 height 42
select select "liveWithParents"
click at [133, 305] on select "Locataire Propriétaire avec prêt hypothécaire Propriétaire sans prêt hypothécai…" at bounding box center [410, 326] width 554 height 42
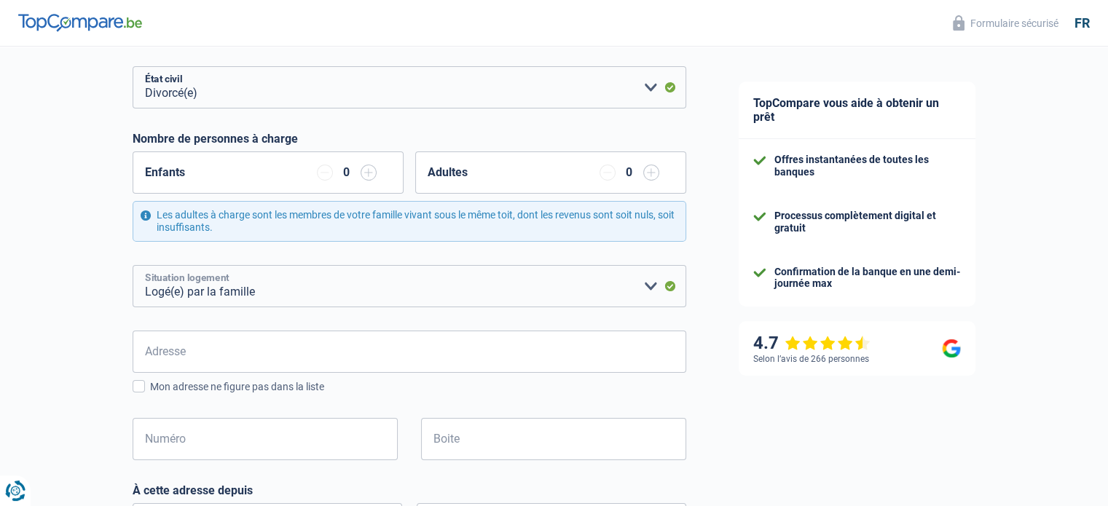
scroll to position [219, 0]
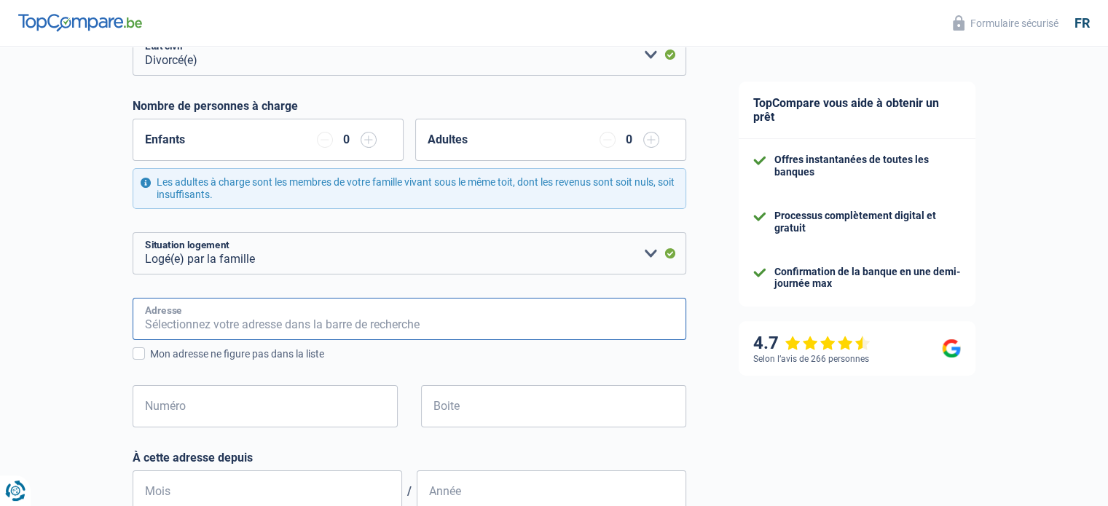
click at [212, 322] on input "Adresse" at bounding box center [410, 319] width 554 height 42
type input "RUE SAINT PIERRE, 5A"
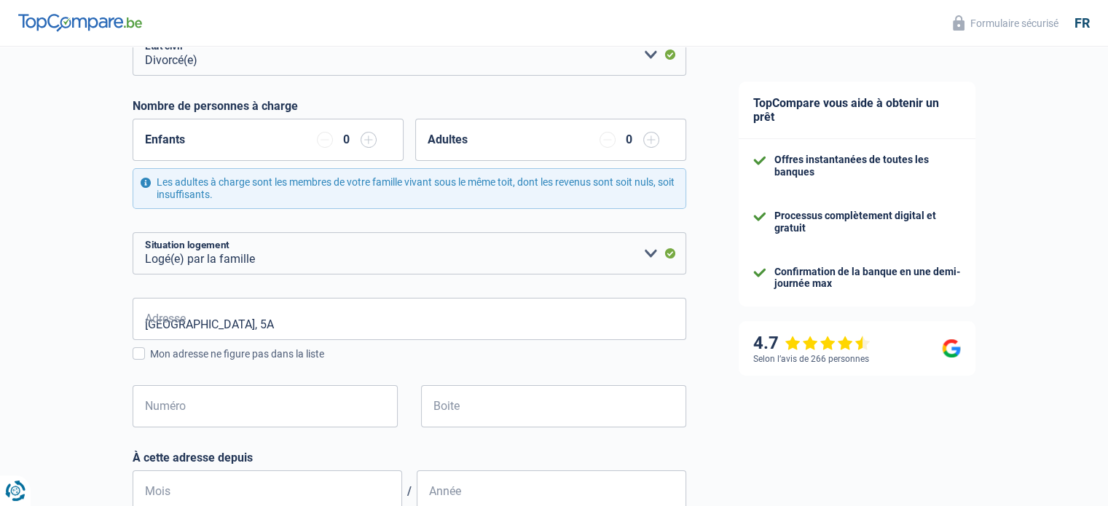
type input "Belgique"
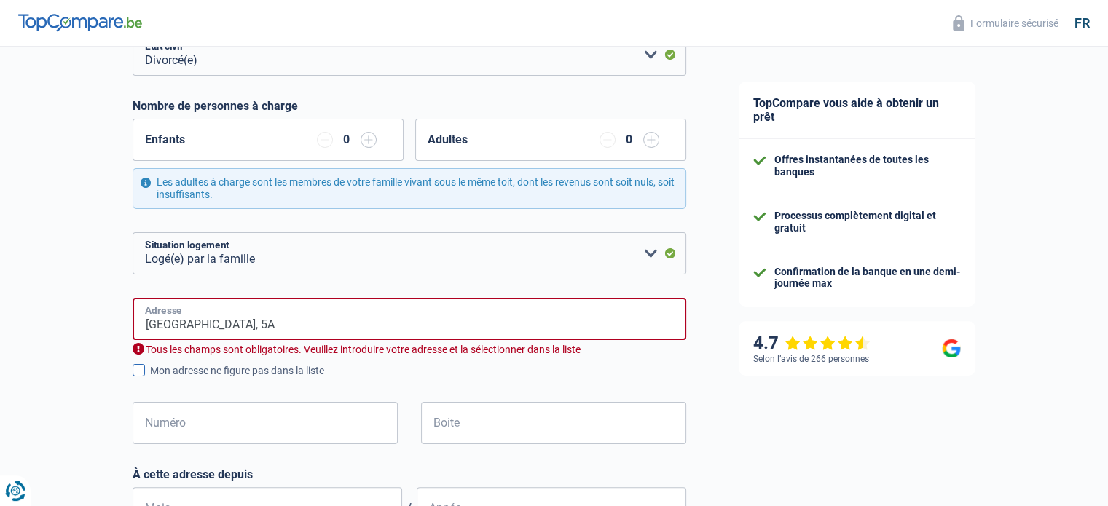
type input "Belgique"
drag, startPoint x: 272, startPoint y: 329, endPoint x: 127, endPoint y: 329, distance: 145.0
click at [127, 329] on div "Chance de réussite de votre simulation est de 60% 1 2 3 4 5 Rajoutez +20% en co…" at bounding box center [356, 467] width 713 height 1290
click at [142, 370] on span at bounding box center [139, 370] width 12 height 12
click at [150, 379] on input "Mon adresse ne figure pas dans la liste" at bounding box center [150, 379] width 0 height 0
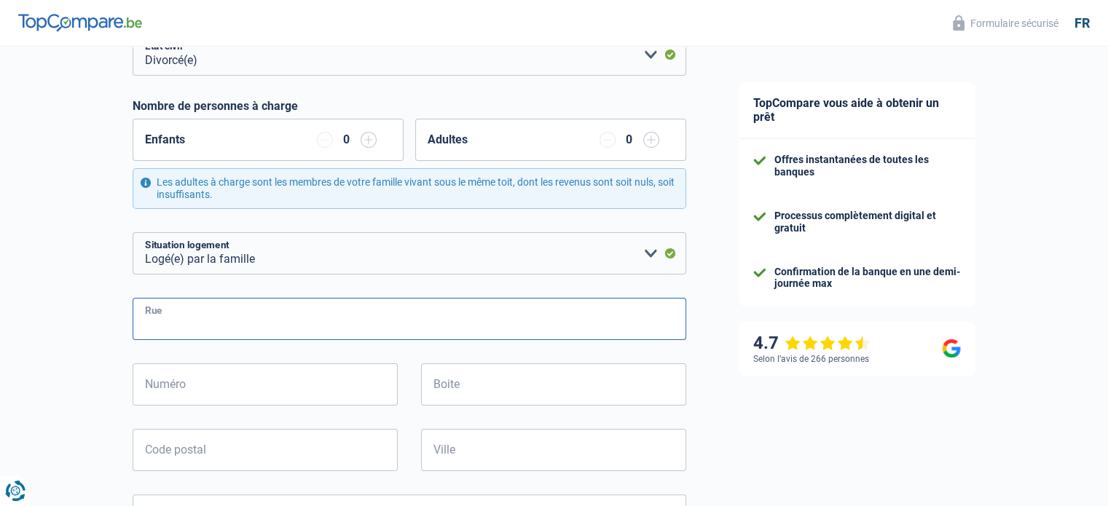
click at [181, 320] on input "Rue" at bounding box center [410, 319] width 554 height 42
type input "RUE SAINT PIERRE"
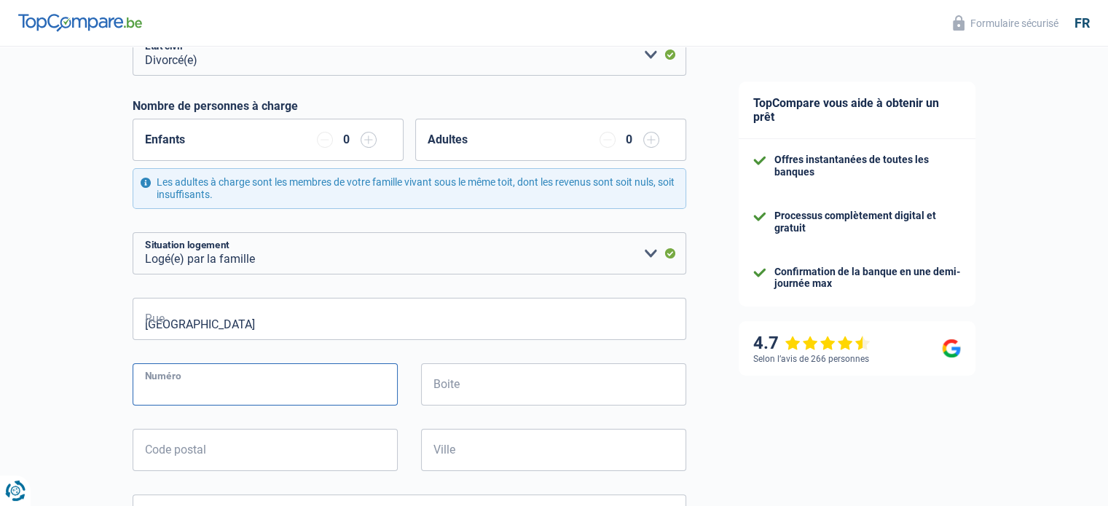
type input "5A"
type input "RUE SAINT PIERRE"
type input "5630"
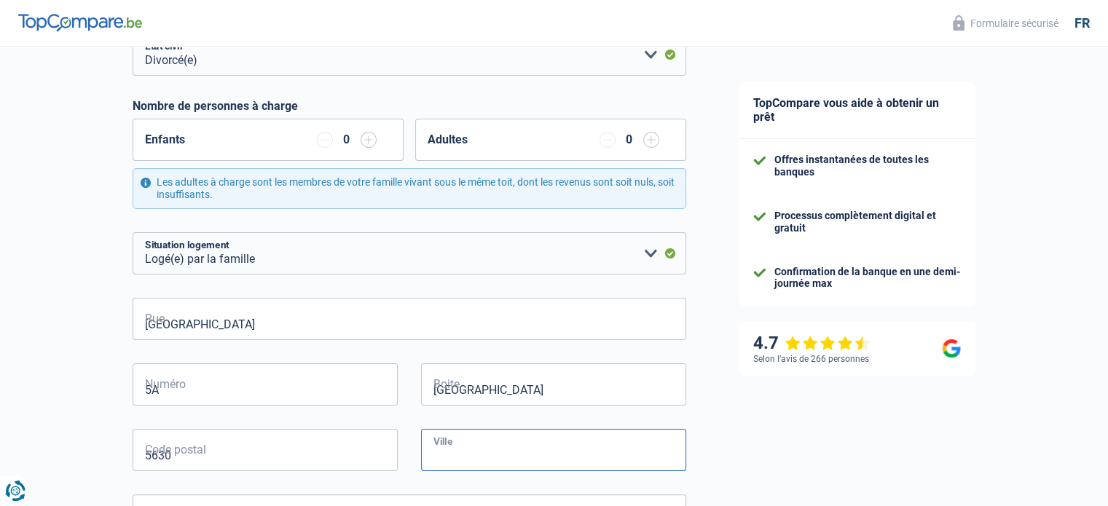
type input "VILLERS-2EGLISES"
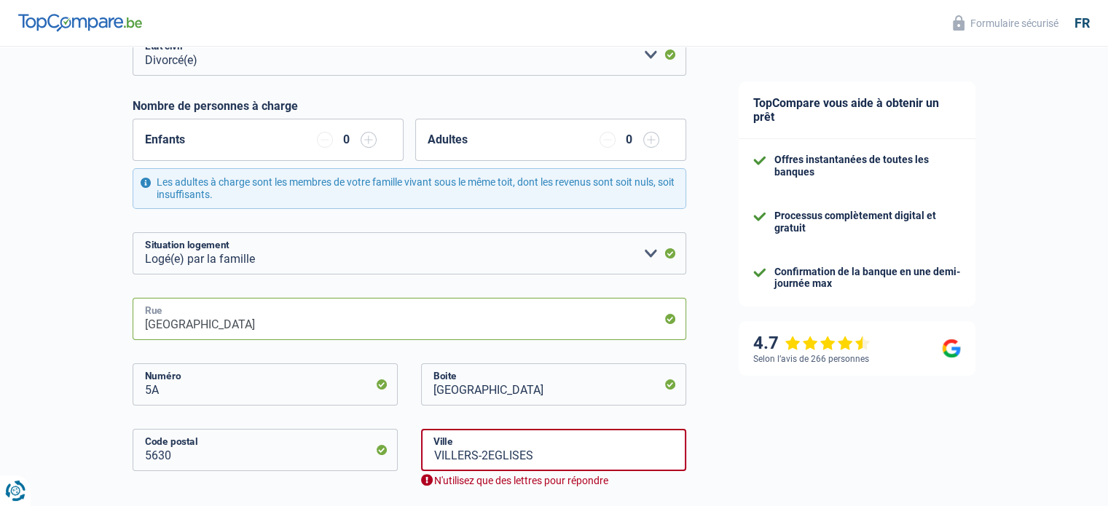
type input "5A"
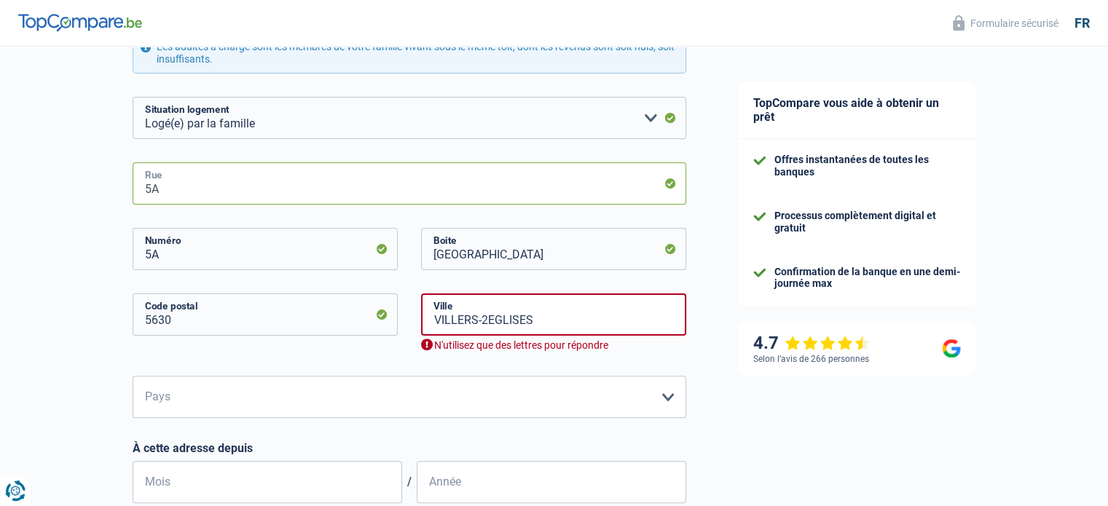
scroll to position [364, 0]
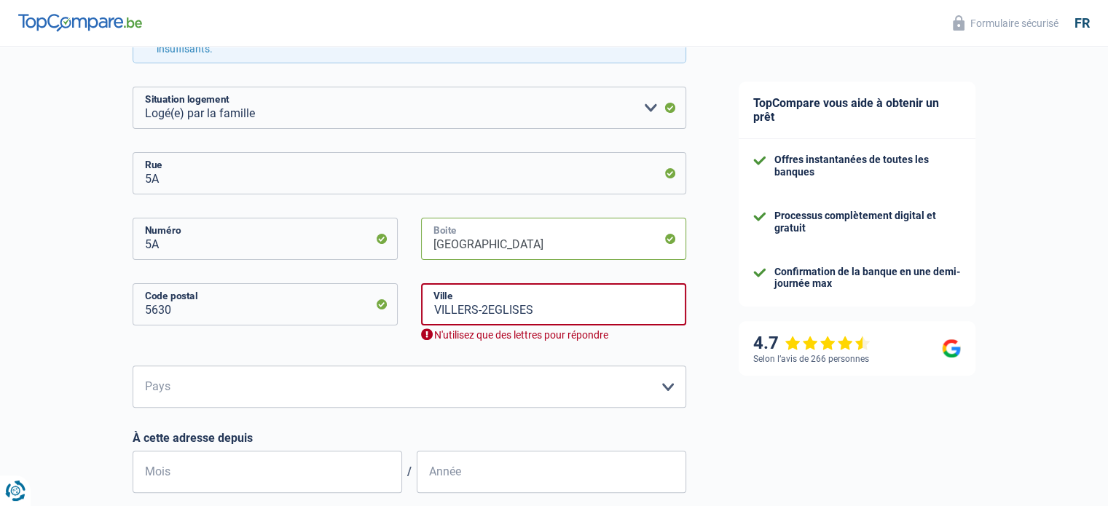
drag, startPoint x: 550, startPoint y: 247, endPoint x: 407, endPoint y: 250, distance: 142.8
click at [407, 250] on div "5A Numéro RUE SAINT PIERRE Boite" at bounding box center [410, 251] width 576 height 66
drag, startPoint x: 166, startPoint y: 178, endPoint x: 119, endPoint y: 180, distance: 47.4
click at [119, 180] on div "Chance de réussite de votre simulation est de 60% 1 2 3 4 5 Rajoutez +20% en co…" at bounding box center [356, 306] width 713 height 1259
type input "SAINT PIERRE"
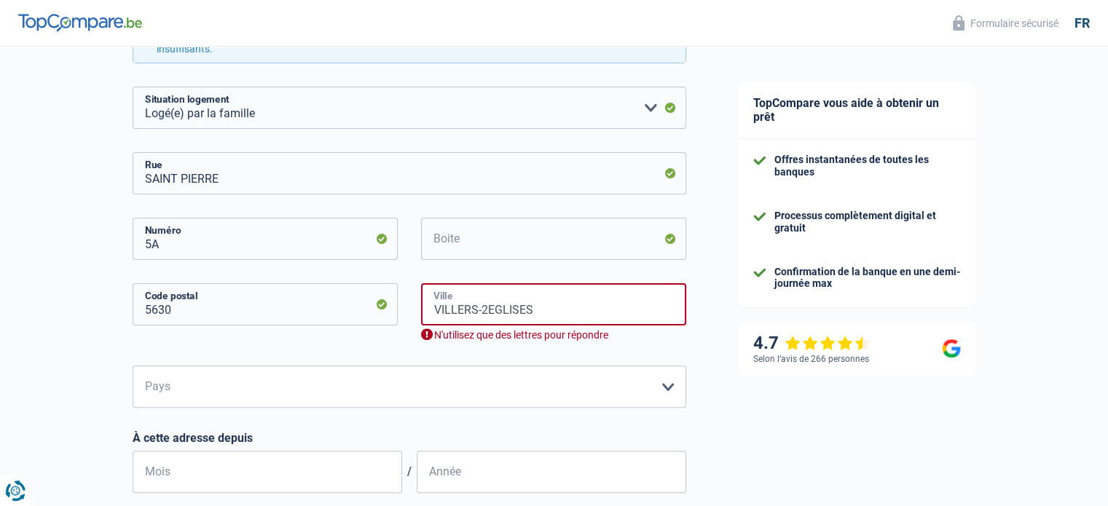
click at [487, 313] on input "VILLERS-2EGLISES" at bounding box center [553, 304] width 265 height 42
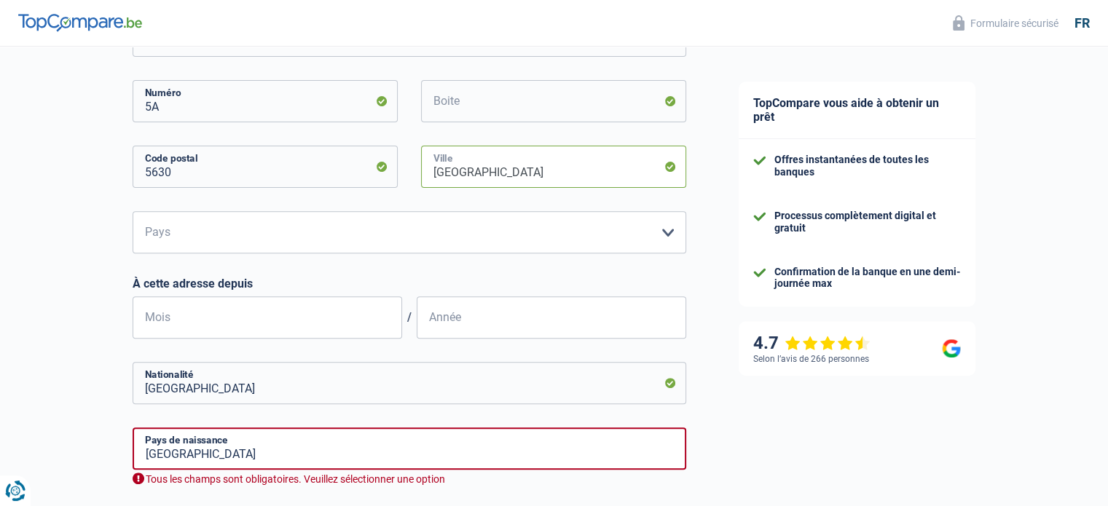
scroll to position [510, 0]
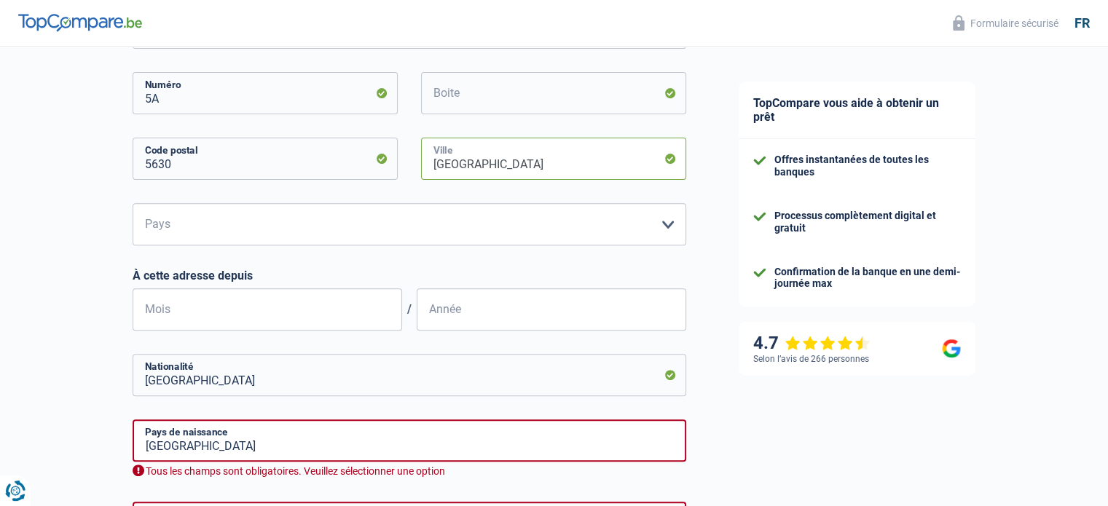
type input "VILLERS-DEUX-EGLISES"
click at [230, 229] on select "Belgique Luxembourg Veuillez sélectionner une option" at bounding box center [410, 224] width 554 height 42
select select "BE"
click at [133, 203] on select "Belgique Luxembourg Veuillez sélectionner une option" at bounding box center [410, 224] width 554 height 42
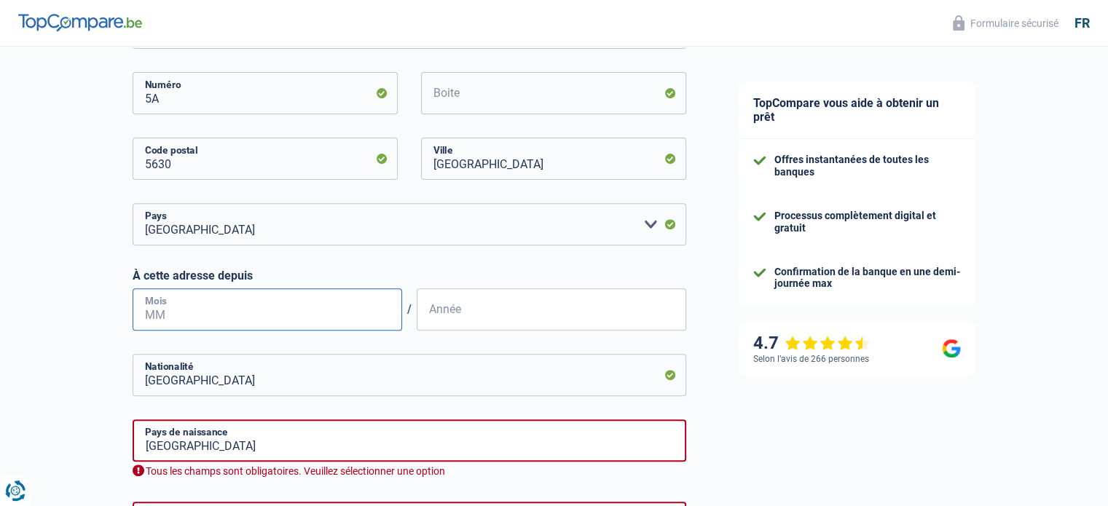
click at [193, 316] on input "Mois" at bounding box center [268, 310] width 270 height 42
type input "01"
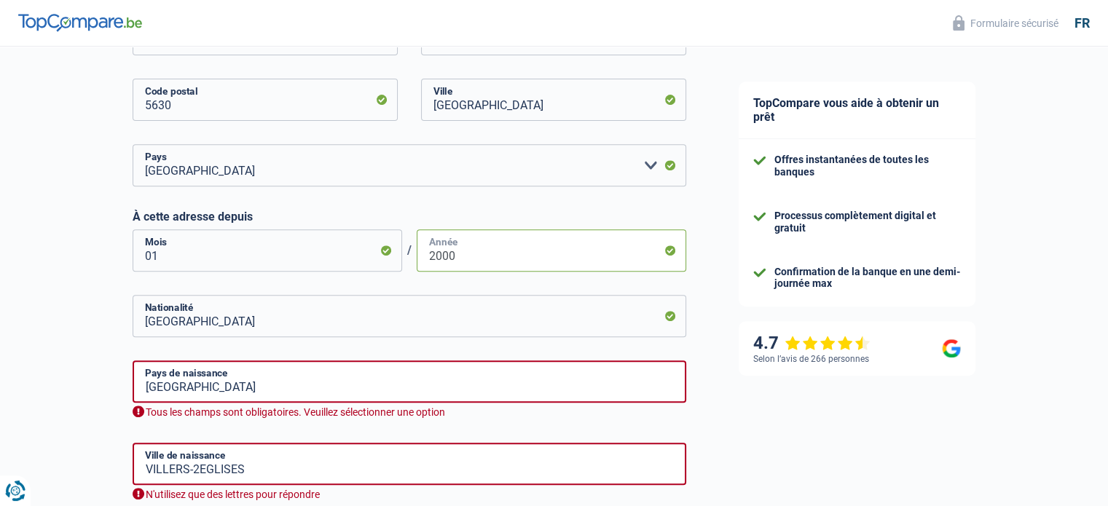
scroll to position [656, 0]
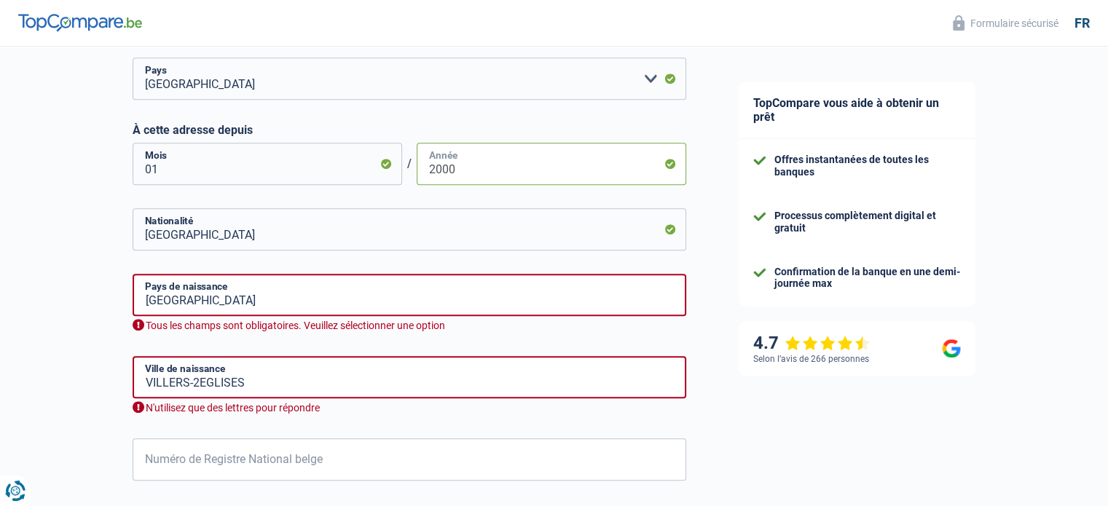
type input "2000"
drag, startPoint x: 254, startPoint y: 383, endPoint x: 111, endPoint y: 384, distance: 142.1
click at [111, 384] on div "Chance de réussite de votre simulation est de 60% 1 2 3 4 5 Rajoutez +20% en co…" at bounding box center [356, 6] width 713 height 1242
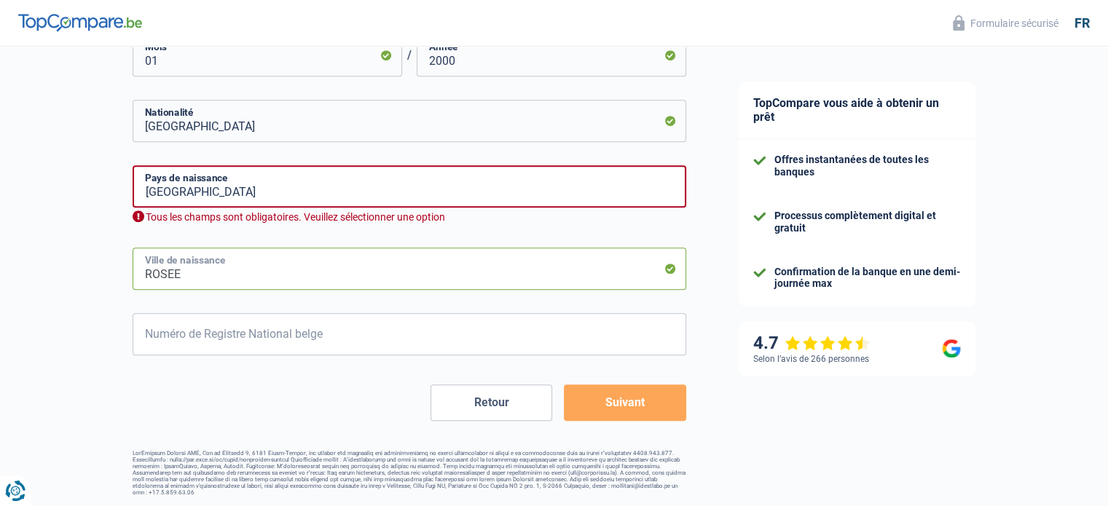
scroll to position [766, 0]
type input "ROSEE"
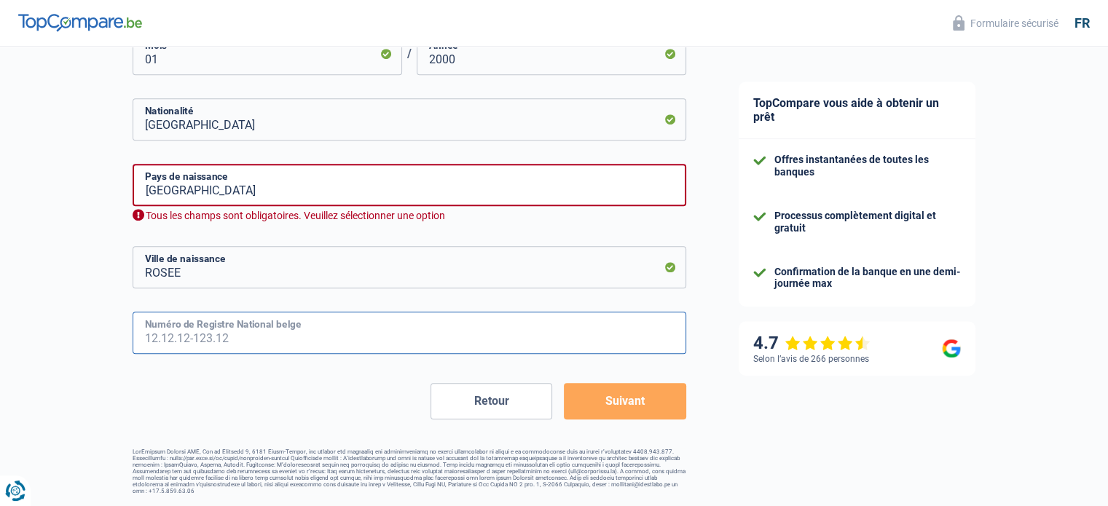
click at [161, 342] on input "Numéro de Registre National belge" at bounding box center [410, 333] width 554 height 42
drag, startPoint x: 232, startPoint y: 337, endPoint x: 126, endPoint y: 329, distance: 106.7
type input "65.08.20-118.24"
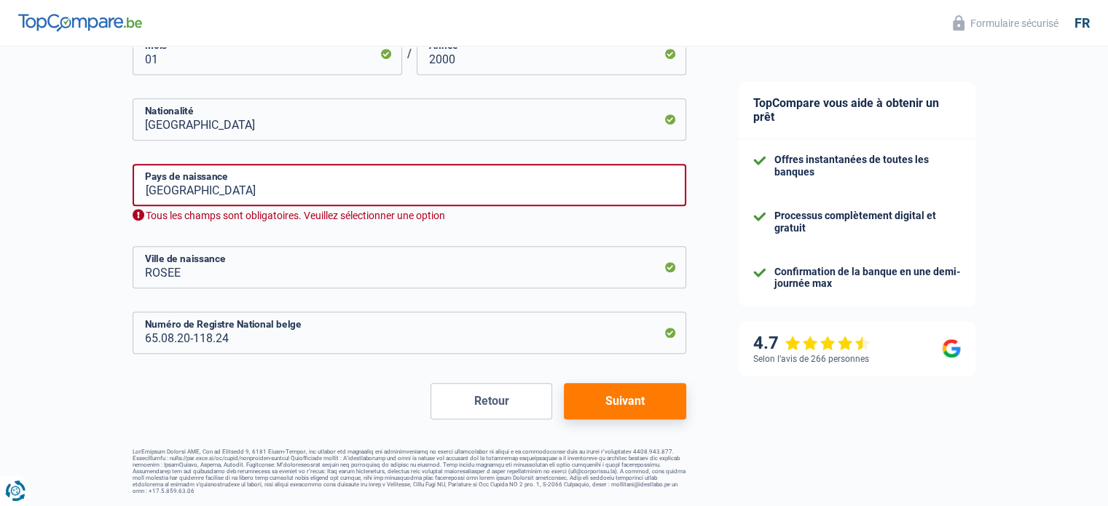
click at [609, 402] on button "Suivant" at bounding box center [625, 401] width 122 height 36
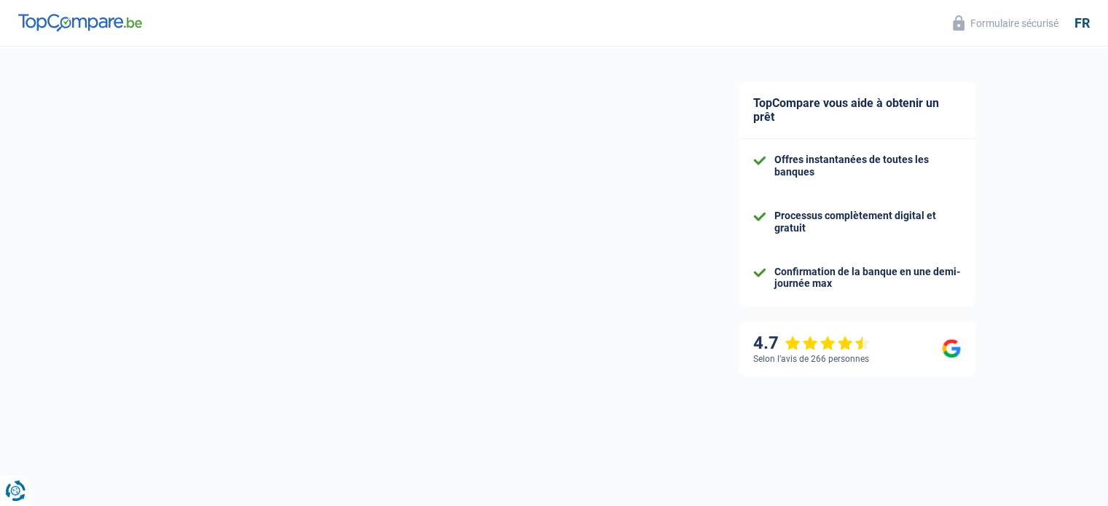
select select "netSalary"
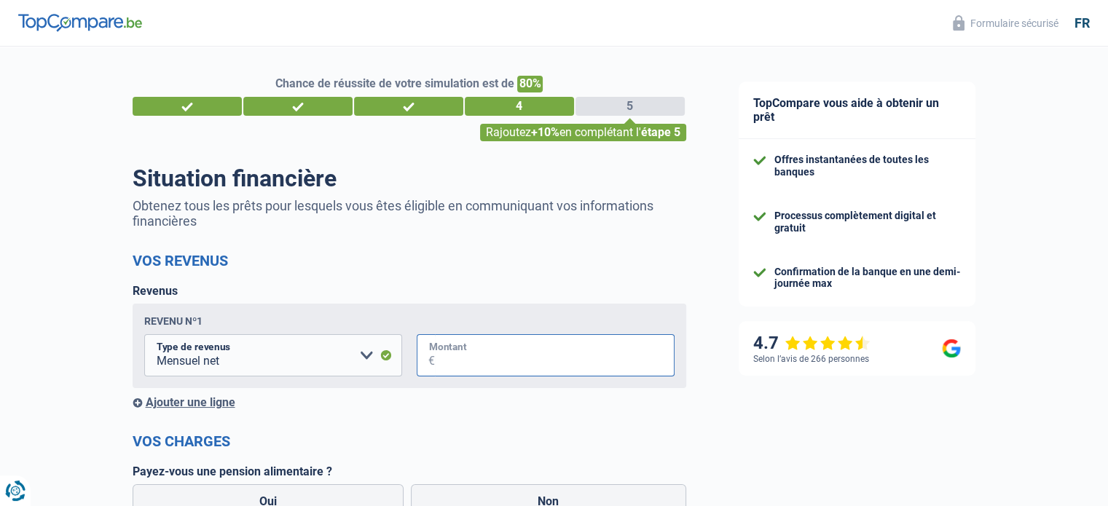
click at [466, 356] on input "Montant" at bounding box center [555, 355] width 240 height 42
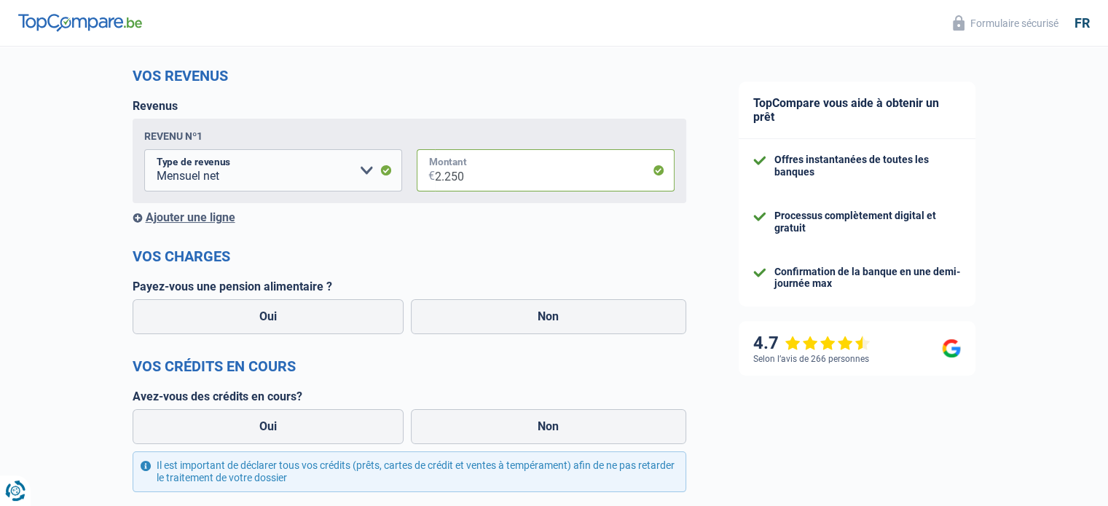
scroll to position [219, 0]
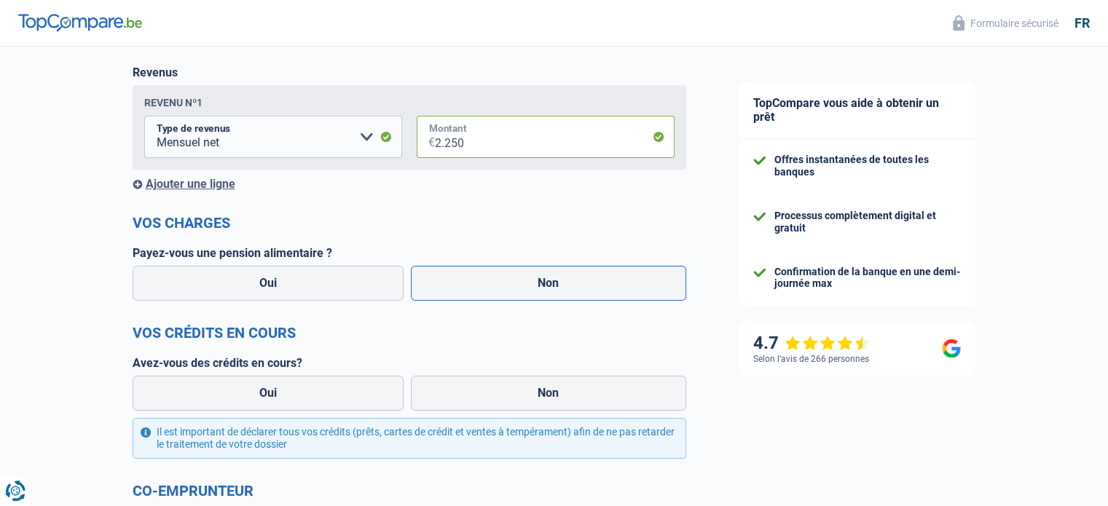
type input "2.250"
click at [551, 288] on label "Non" at bounding box center [548, 283] width 275 height 35
click at [551, 288] on input "Non" at bounding box center [548, 283] width 275 height 35
radio input "true"
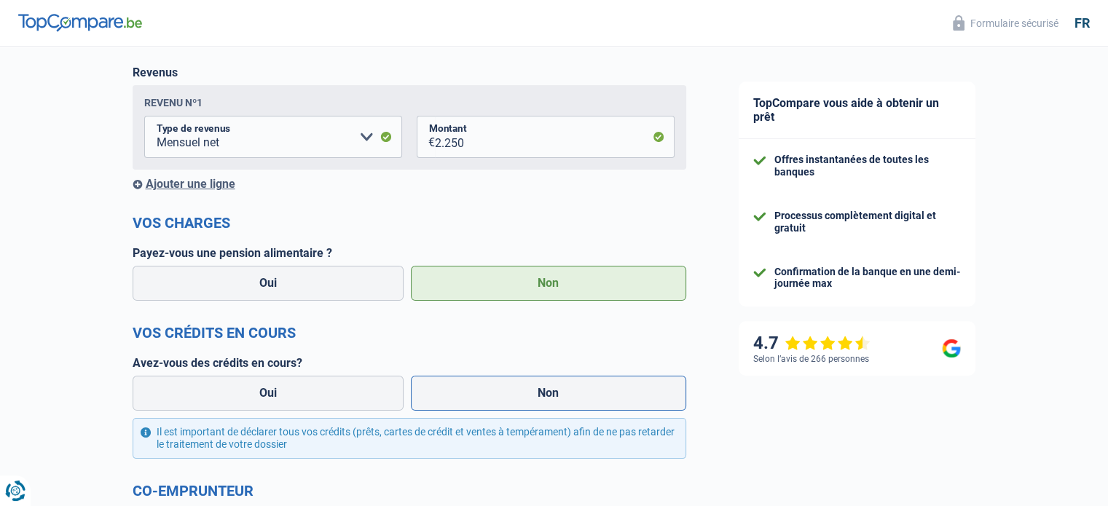
click at [546, 393] on label "Non" at bounding box center [548, 393] width 275 height 35
click at [546, 393] on input "Non" at bounding box center [548, 393] width 275 height 35
radio input "true"
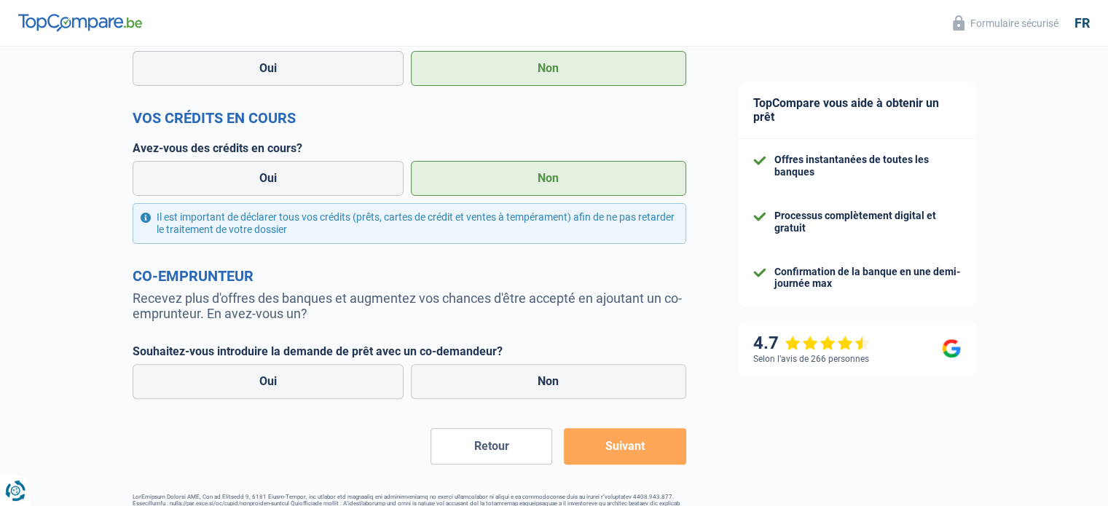
scroll to position [437, 0]
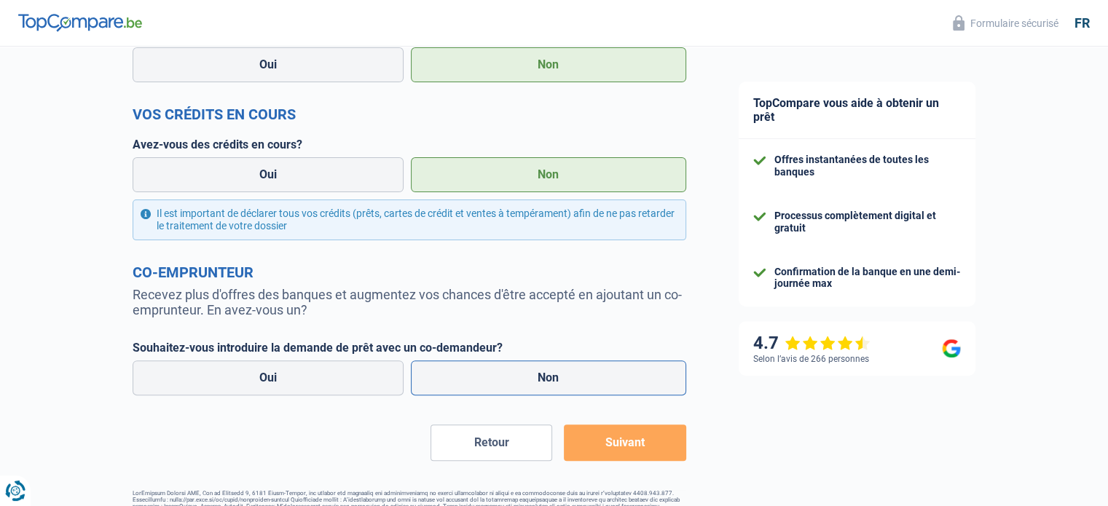
click at [549, 383] on label "Non" at bounding box center [548, 378] width 275 height 35
click at [549, 383] on input "Non" at bounding box center [548, 378] width 275 height 35
radio input "true"
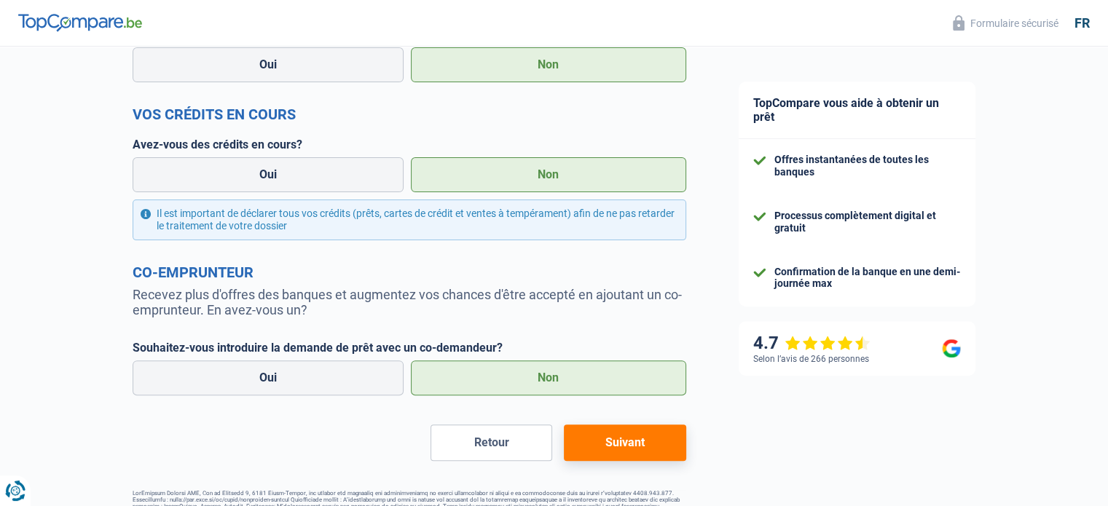
click at [626, 444] on button "Suivant" at bounding box center [625, 443] width 122 height 36
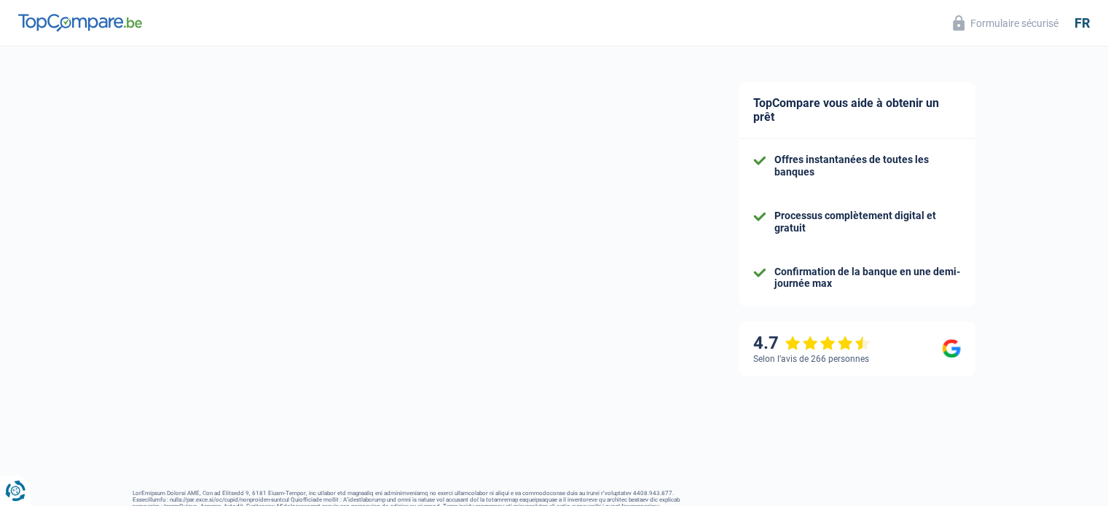
scroll to position [87, 0]
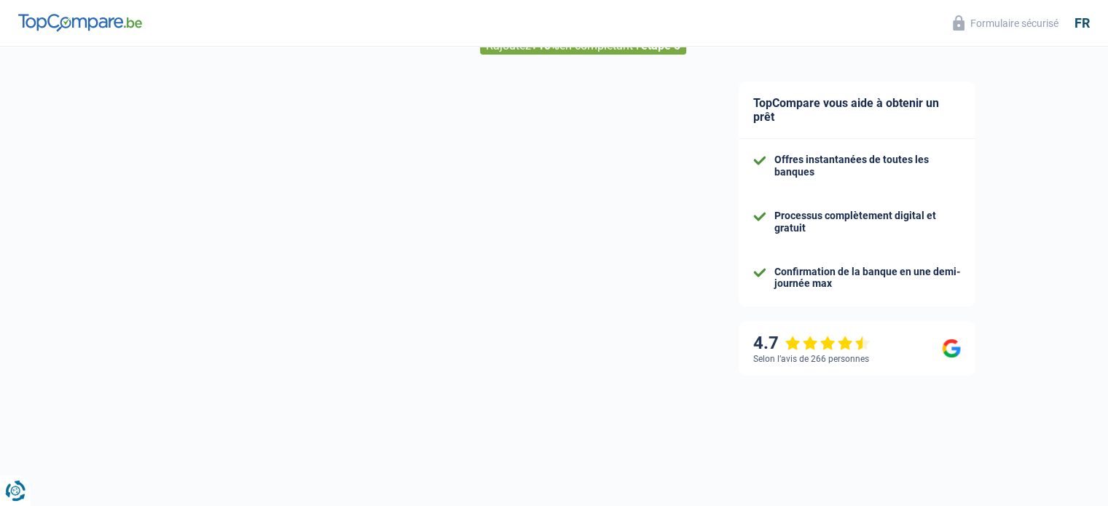
select select "120"
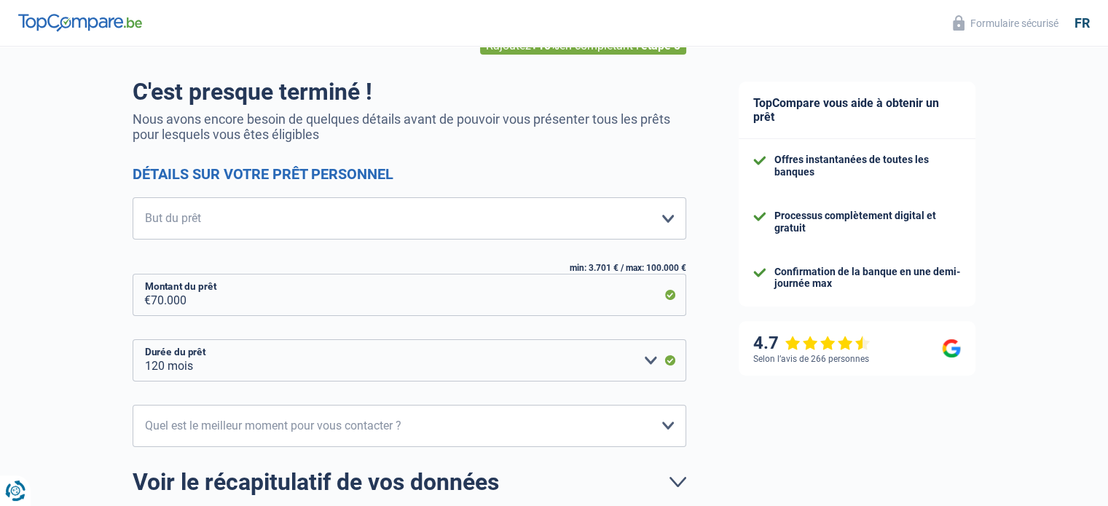
scroll to position [0, 0]
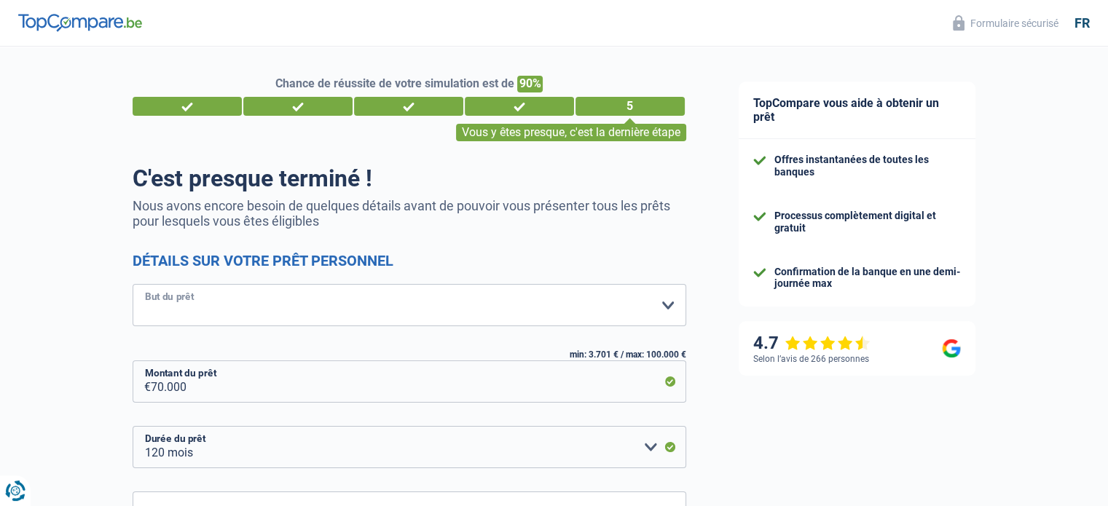
click at [670, 303] on select "Confort maison: meubles, textile, peinture, électroménager, outillage non-profe…" at bounding box center [410, 305] width 554 height 42
select select "judicial"
click at [133, 285] on select "Confort maison: meubles, textile, peinture, électroménager, outillage non-profe…" at bounding box center [410, 305] width 554 height 42
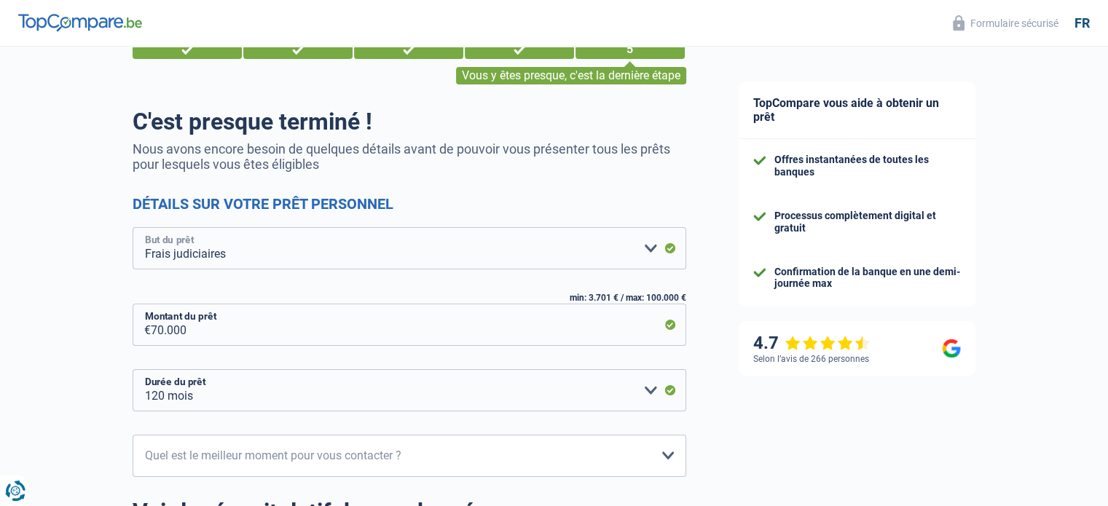
scroll to position [146, 0]
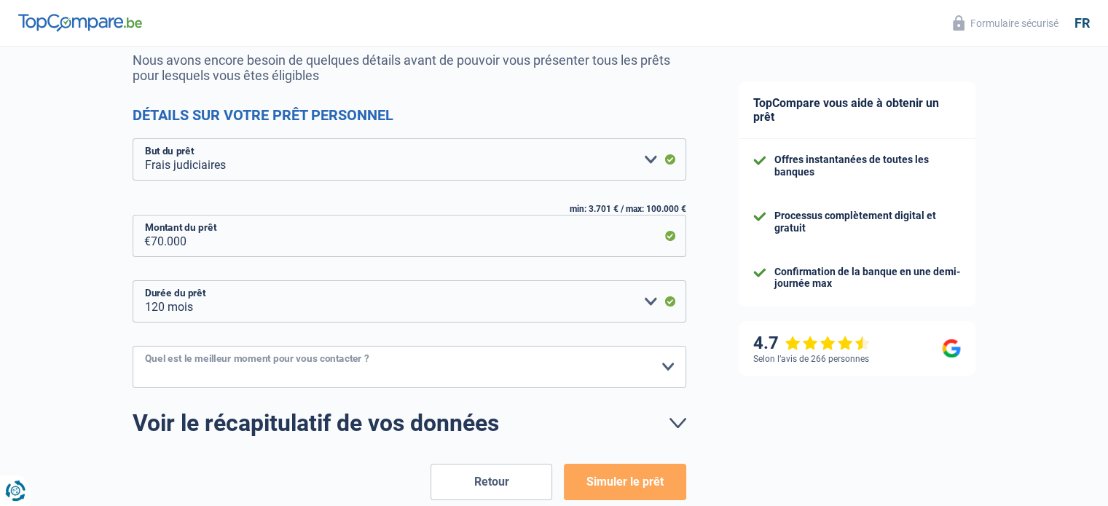
click at [667, 362] on select "10h-12h 12h-14h 14h-16h 16h-18h Veuillez sélectionner une option" at bounding box center [410, 367] width 554 height 42
select select "14-16"
click at [133, 346] on select "10h-12h 12h-14h 14h-16h 16h-18h Veuillez sélectionner une option" at bounding box center [410, 367] width 554 height 42
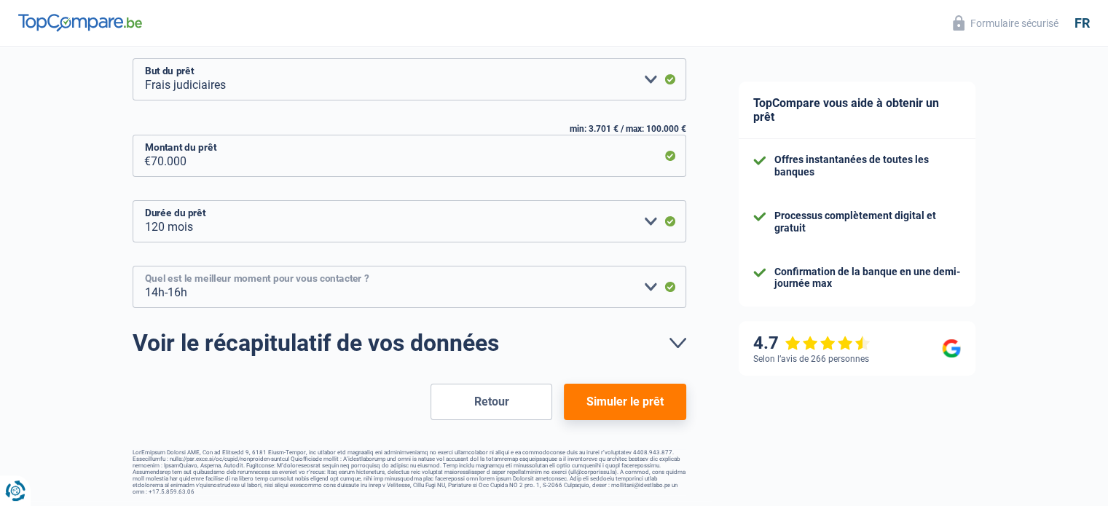
scroll to position [227, 0]
click at [624, 409] on button "Simuler le prêt" at bounding box center [625, 401] width 122 height 36
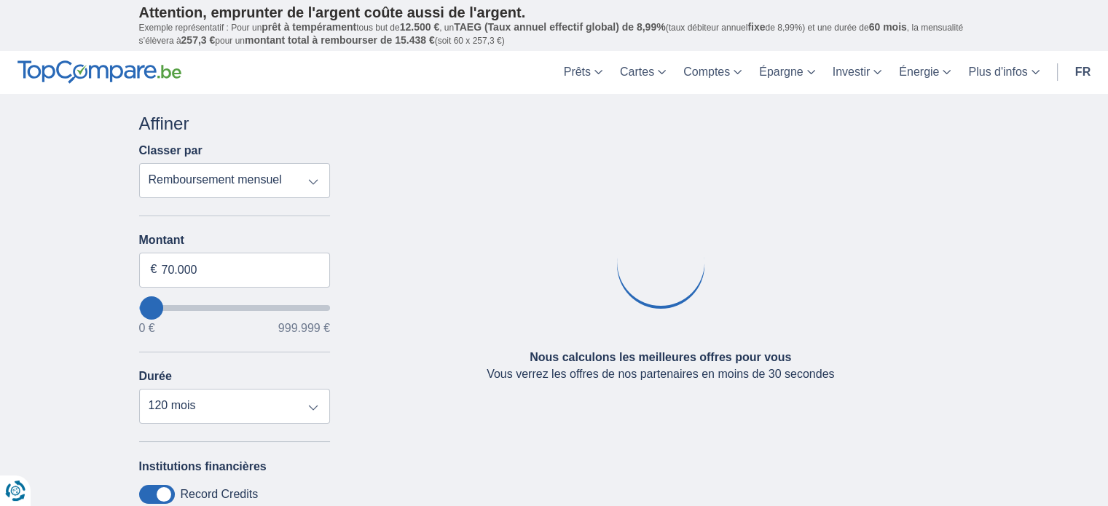
type input "33.000"
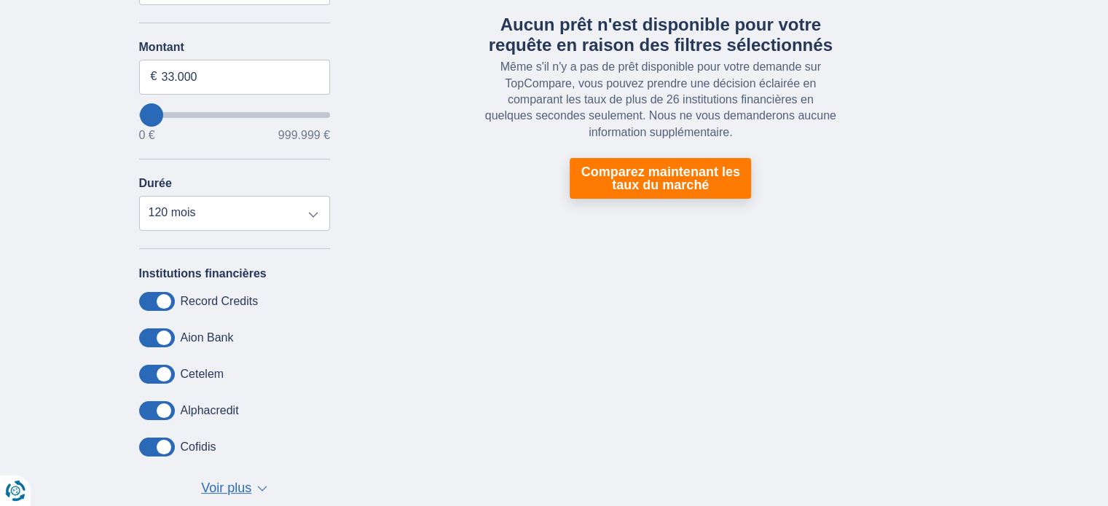
scroll to position [219, 0]
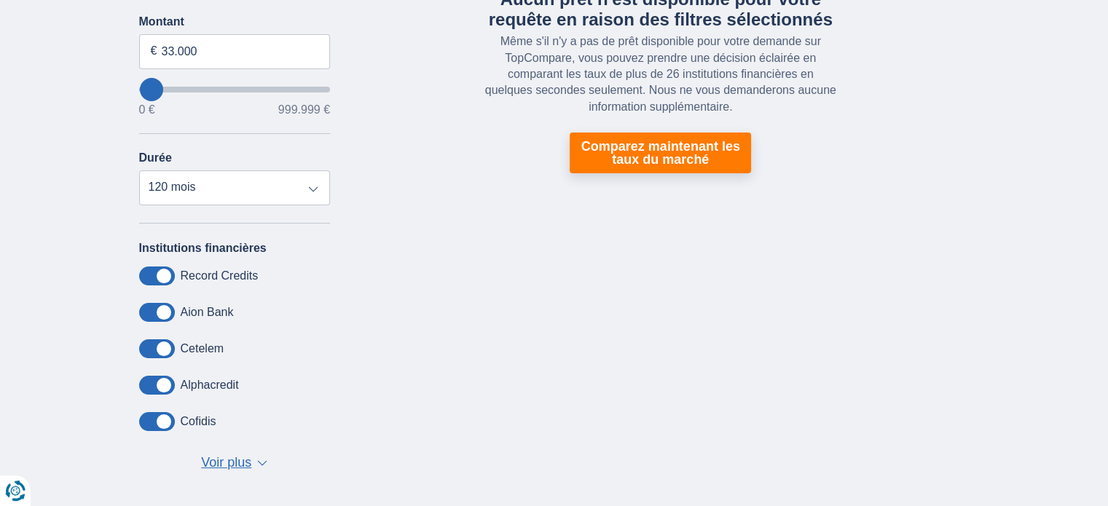
click at [242, 460] on span "Voir plus" at bounding box center [226, 463] width 50 height 19
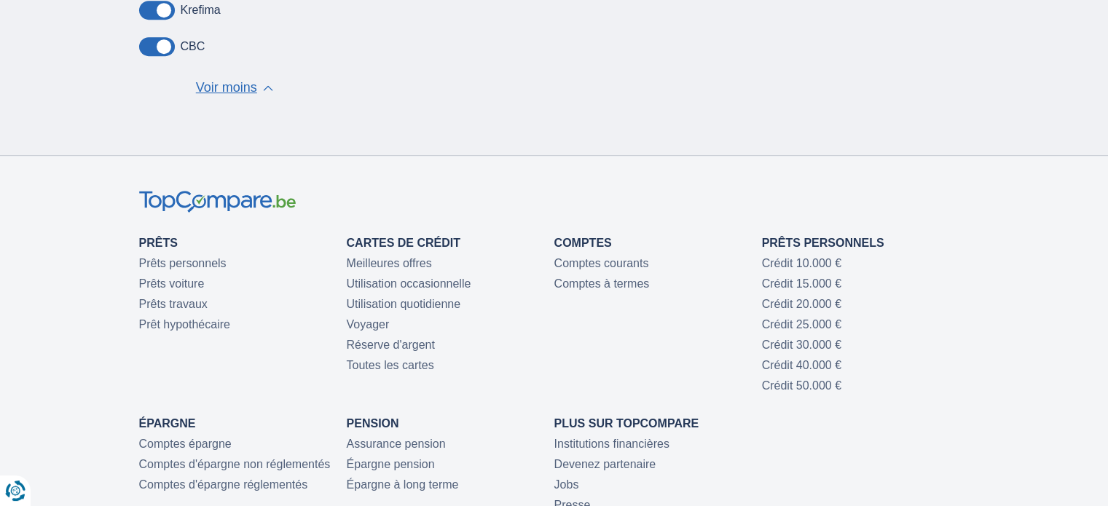
scroll to position [874, 0]
